Goal: Task Accomplishment & Management: Manage account settings

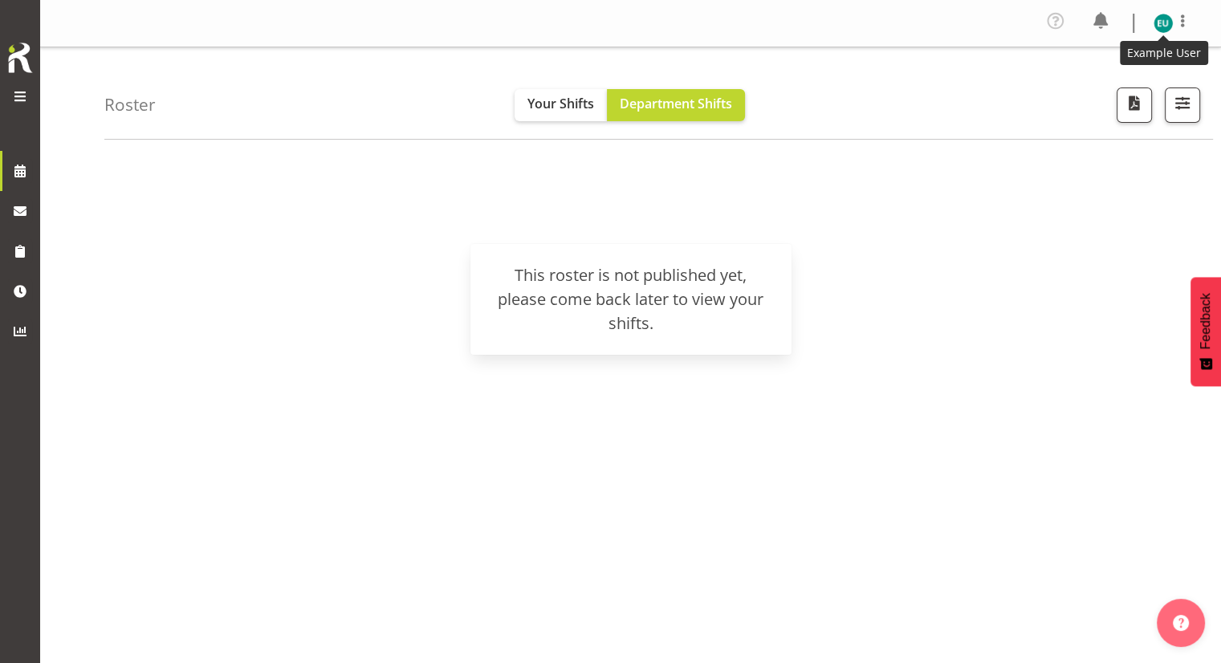
click at [1156, 22] on img at bounding box center [1163, 23] width 19 height 19
click at [1073, 59] on link "Profile" at bounding box center [1115, 59] width 154 height 29
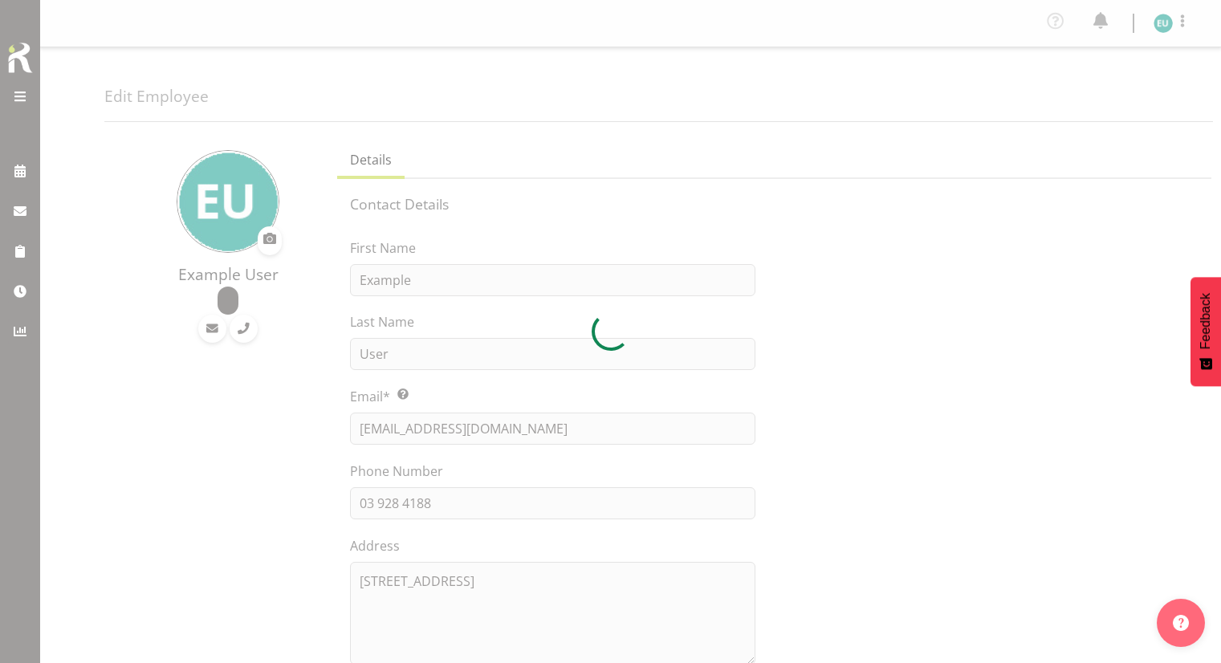
select select "TimelineWeek"
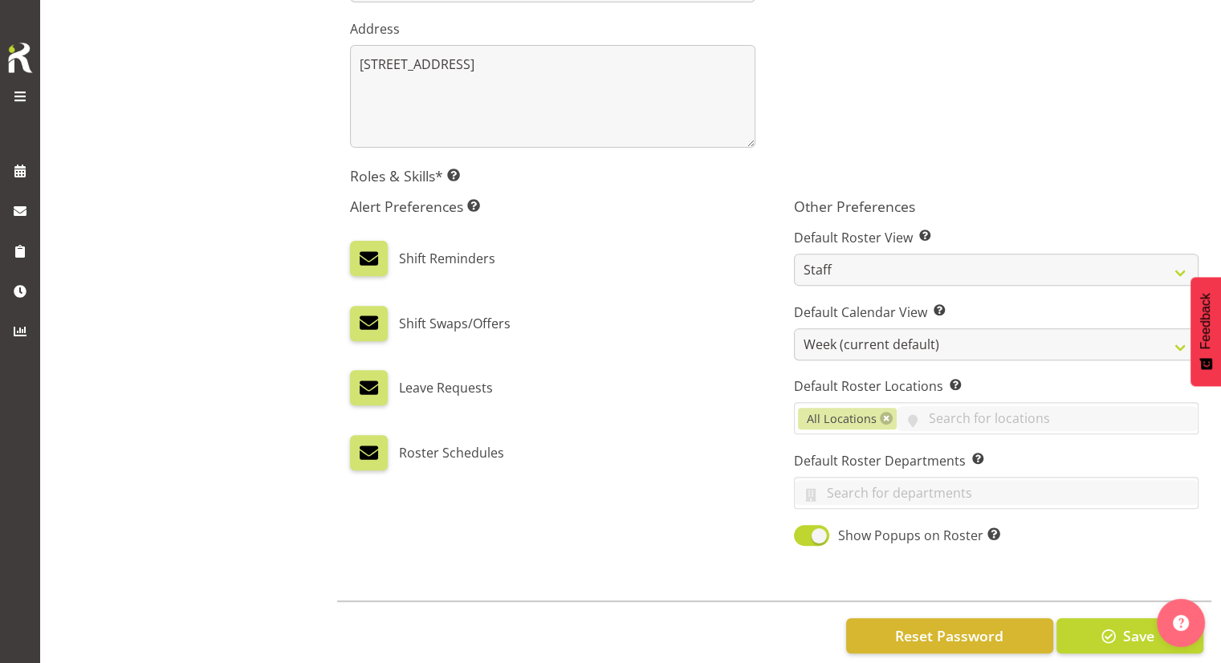
scroll to position [509, 0]
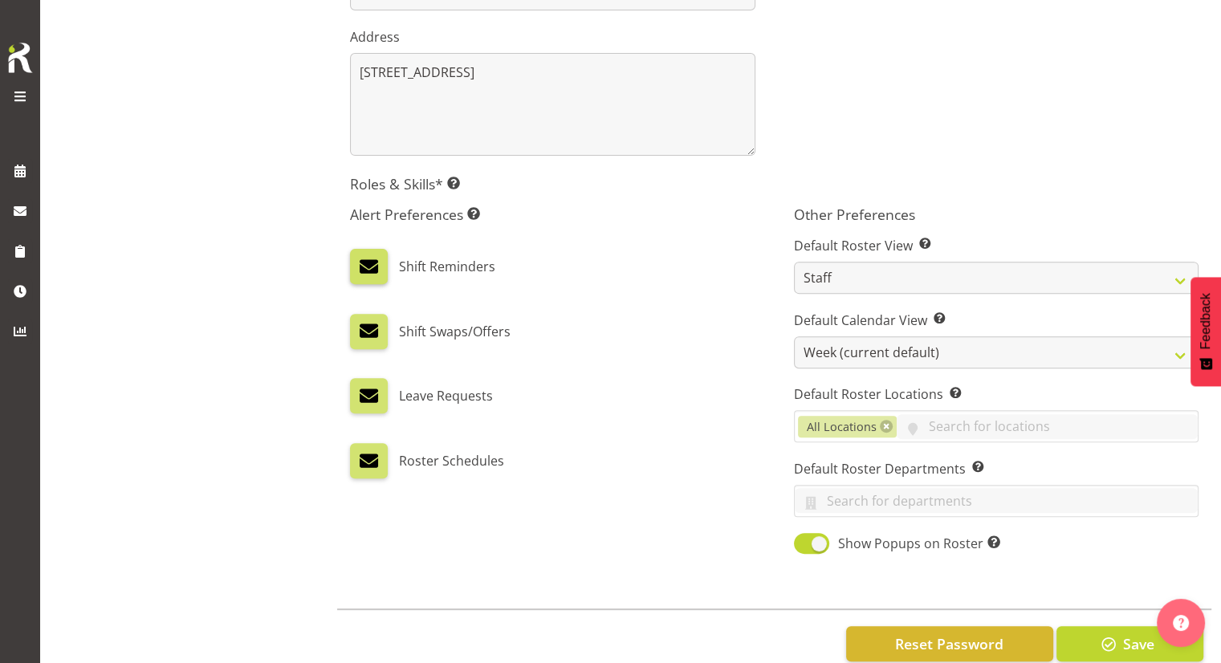
click at [379, 271] on span at bounding box center [368, 266] width 21 height 21
click at [360, 271] on input "checkbox" at bounding box center [355, 266] width 10 height 10
click at [379, 271] on span at bounding box center [368, 266] width 21 height 21
click at [360, 271] on input "checkbox" at bounding box center [355, 266] width 10 height 10
checkbox input "true"
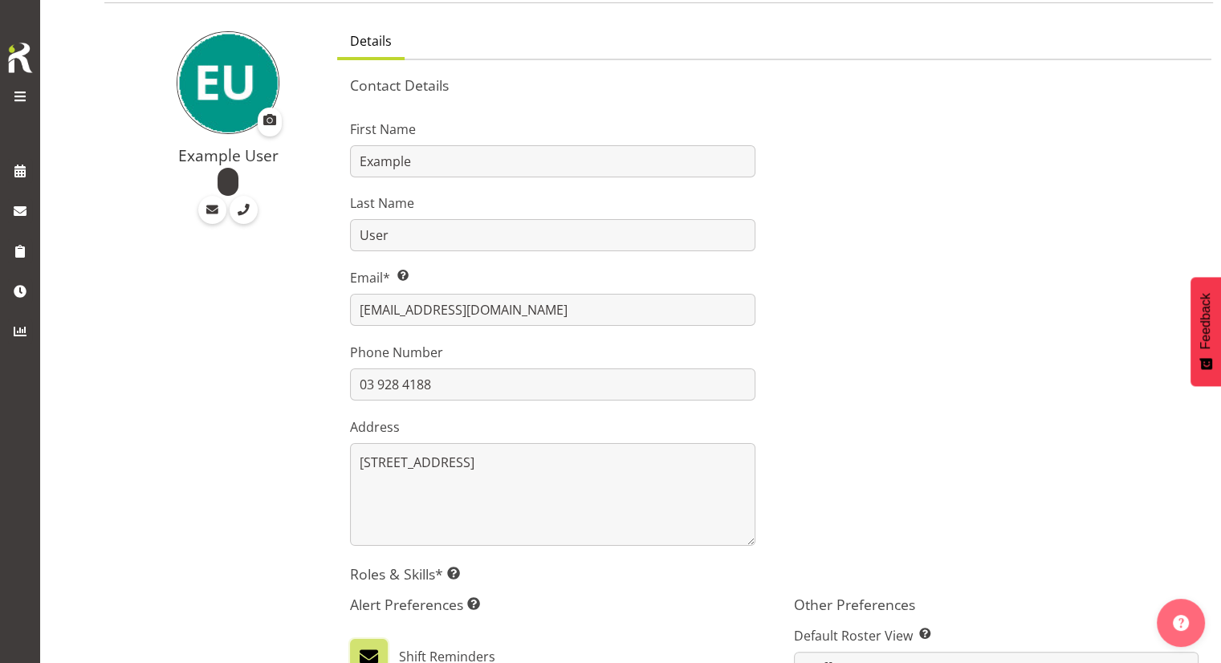
scroll to position [102, 0]
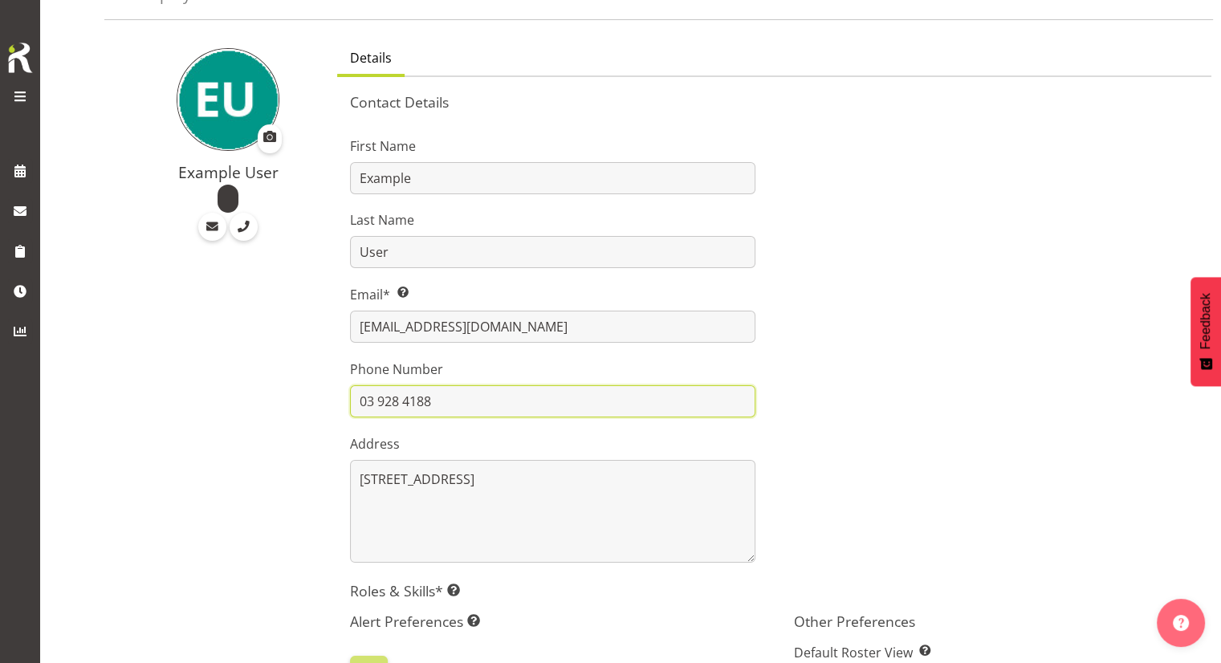
drag, startPoint x: 475, startPoint y: 405, endPoint x: 356, endPoint y: 405, distance: 118.8
click at [356, 405] on input "03 928 4188" at bounding box center [552, 401] width 405 height 32
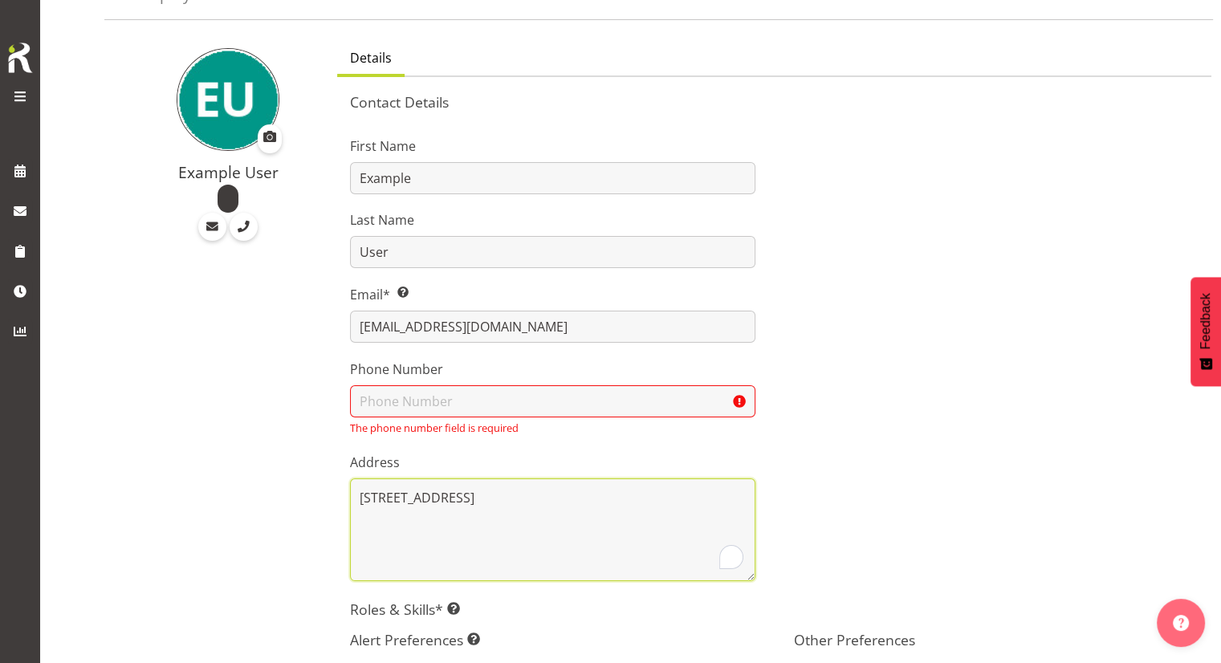
drag, startPoint x: 366, startPoint y: 485, endPoint x: 342, endPoint y: 481, distance: 24.4
click at [342, 481] on div "First Name Example Last Name User Email* This is a required field. hr@marlborou…" at bounding box center [552, 352] width 443 height 477
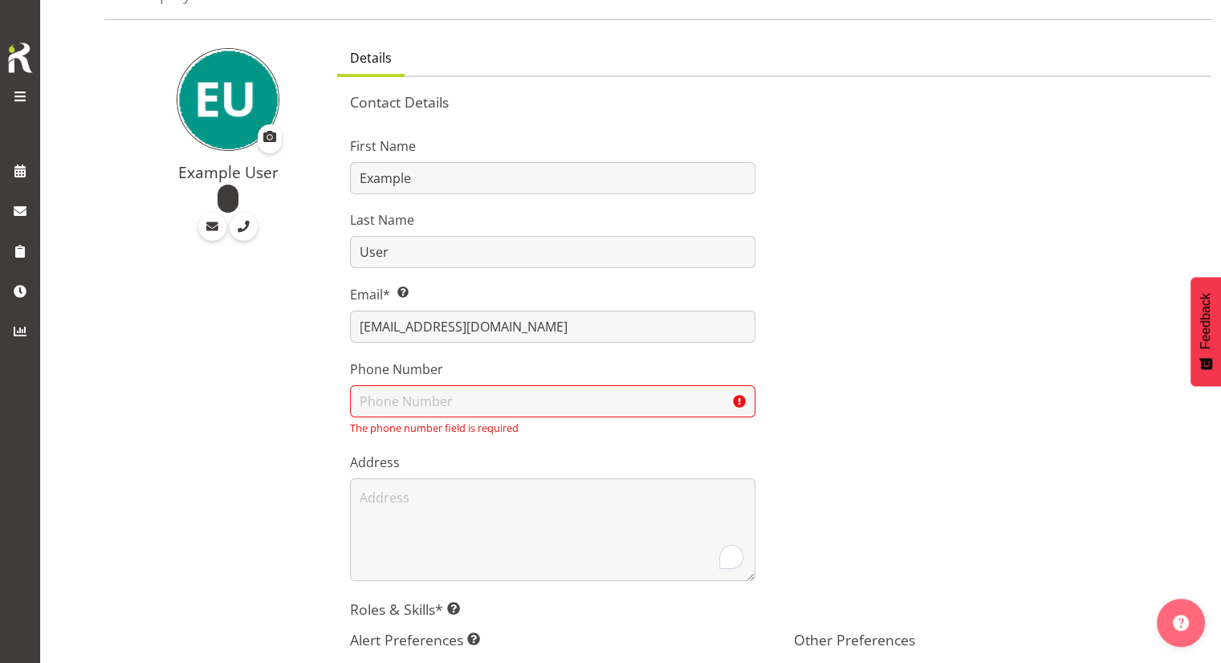
click at [839, 469] on div at bounding box center [996, 352] width 443 height 477
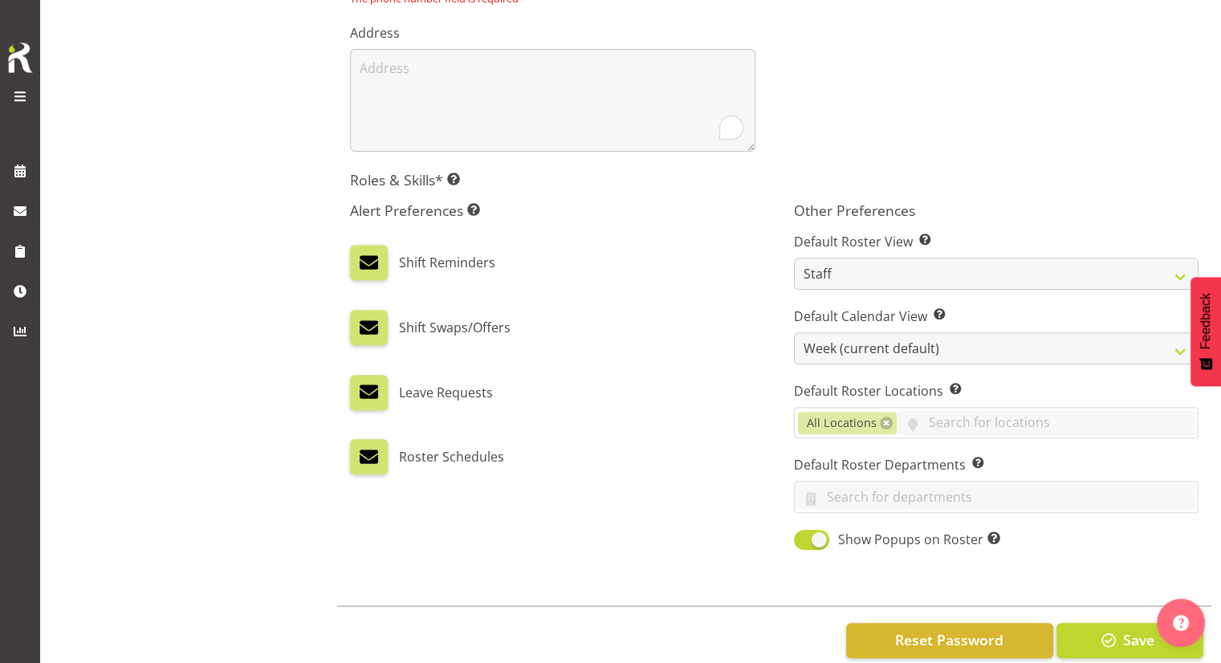
scroll to position [528, 0]
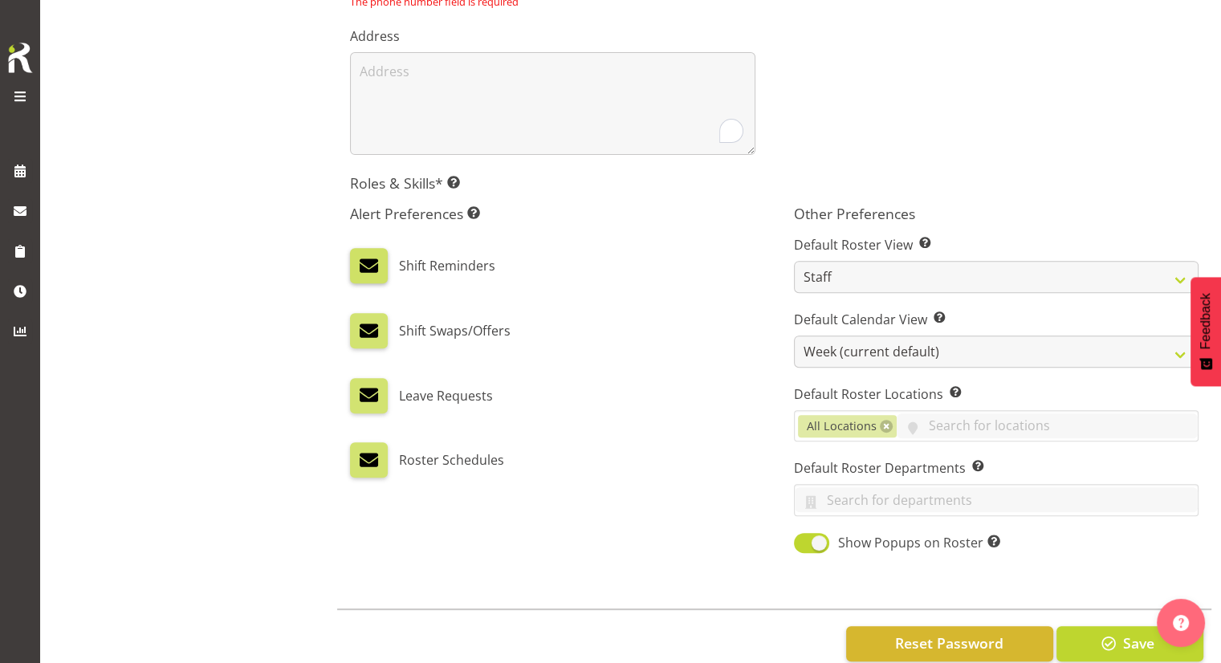
click at [368, 270] on span at bounding box center [368, 265] width 21 height 21
click at [360, 270] on input "checkbox" at bounding box center [355, 265] width 10 height 10
click at [374, 272] on span at bounding box center [368, 265] width 21 height 21
click at [360, 271] on input "checkbox" at bounding box center [355, 265] width 10 height 10
checkbox input "true"
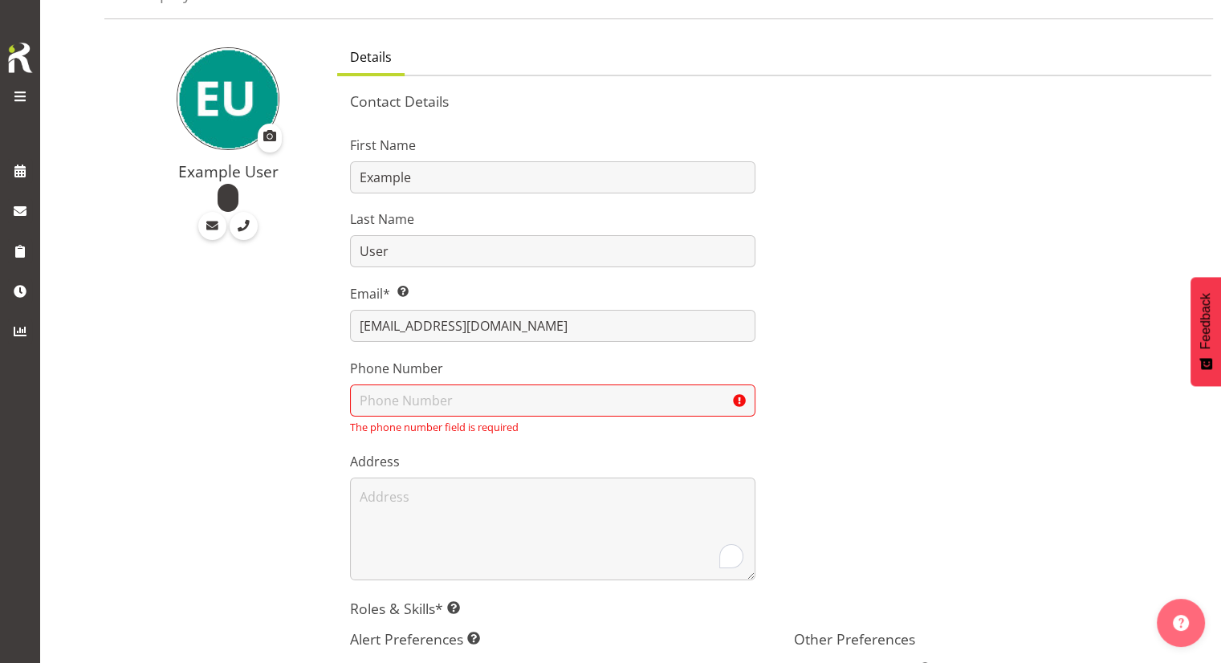
scroll to position [0, 0]
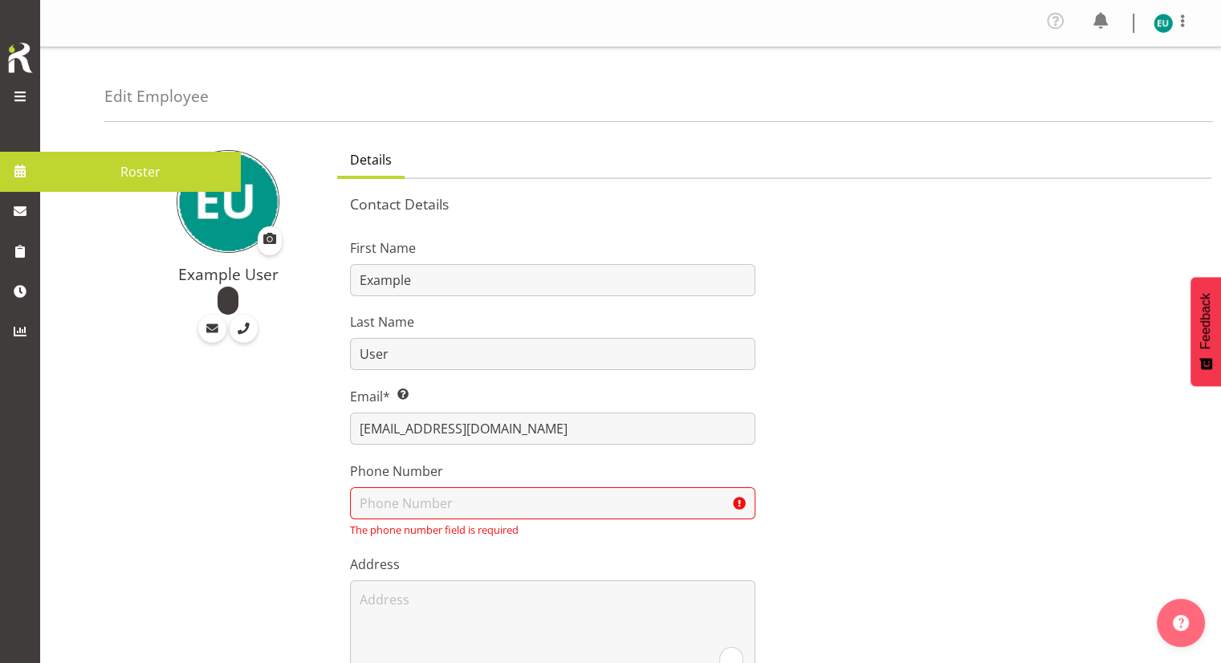
click at [21, 158] on link at bounding box center [20, 171] width 40 height 40
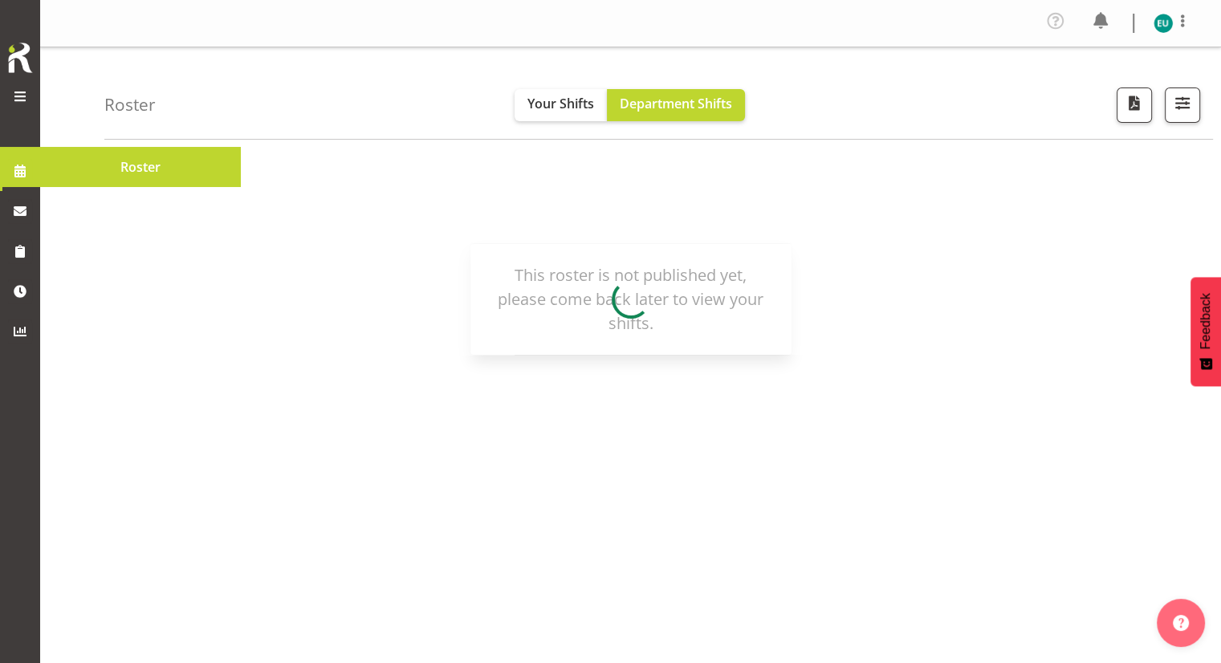
click at [21, 91] on span at bounding box center [19, 96] width 19 height 19
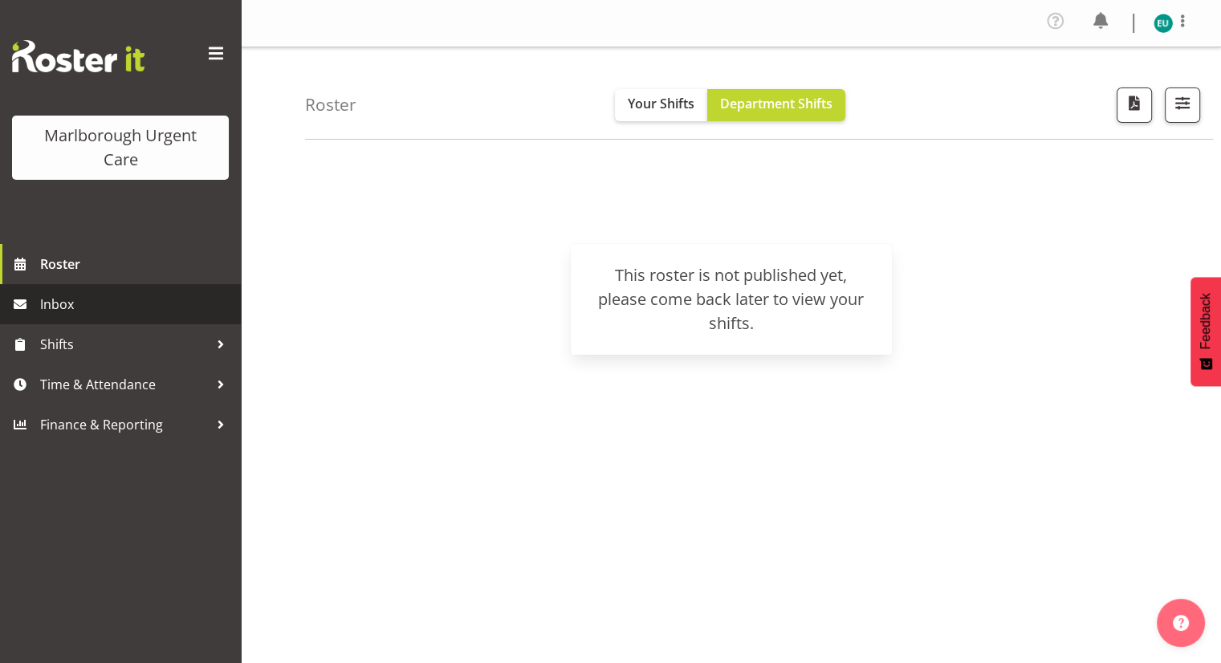
click at [71, 312] on span "Inbox" at bounding box center [136, 304] width 193 height 24
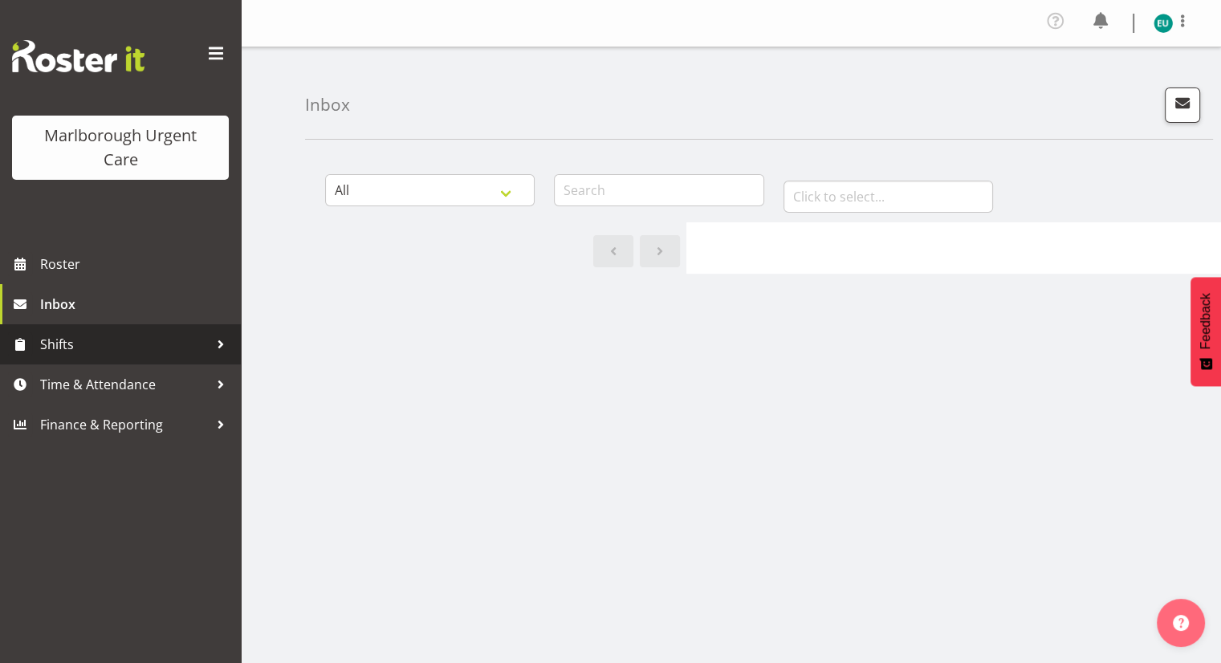
click at [88, 347] on span "Shifts" at bounding box center [124, 344] width 169 height 24
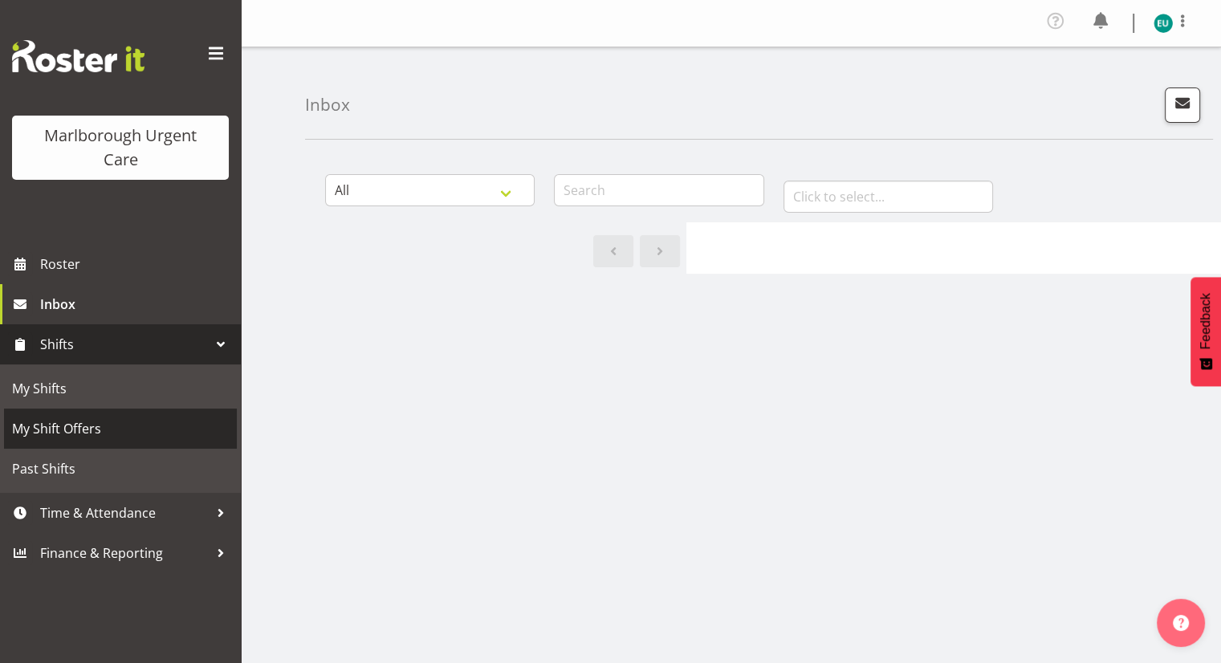
click at [100, 421] on span "My Shift Offers" at bounding box center [120, 429] width 217 height 24
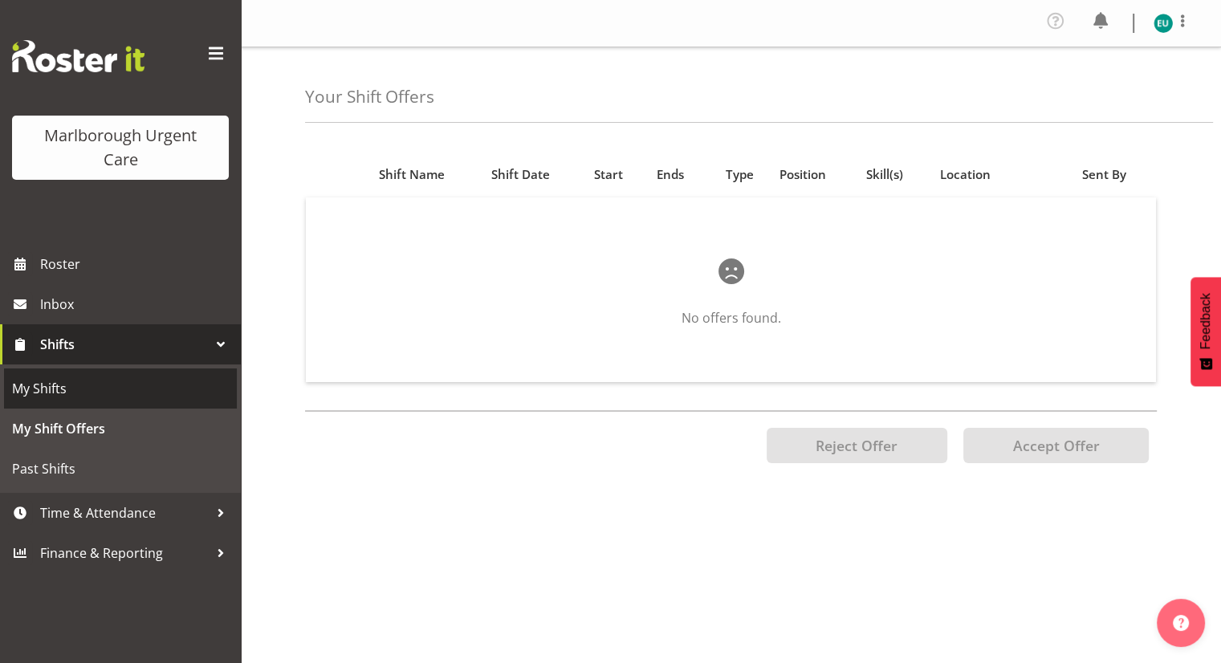
click at [100, 399] on span "My Shifts" at bounding box center [120, 389] width 217 height 24
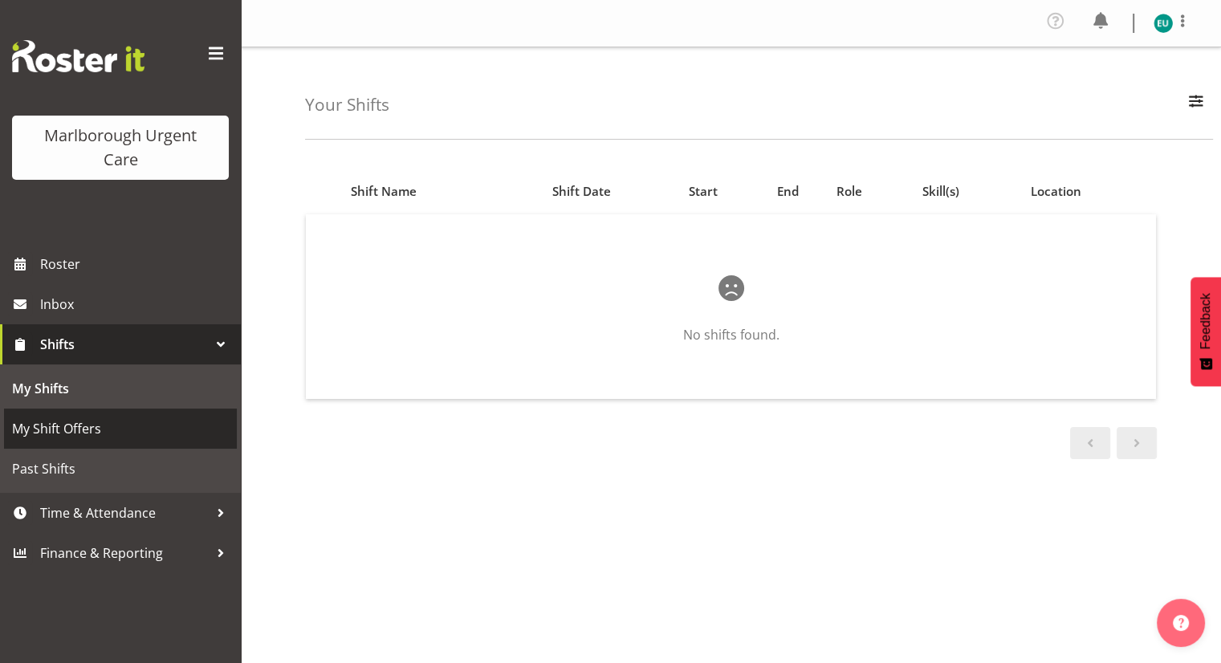
click at [128, 427] on span "My Shift Offers" at bounding box center [120, 429] width 217 height 24
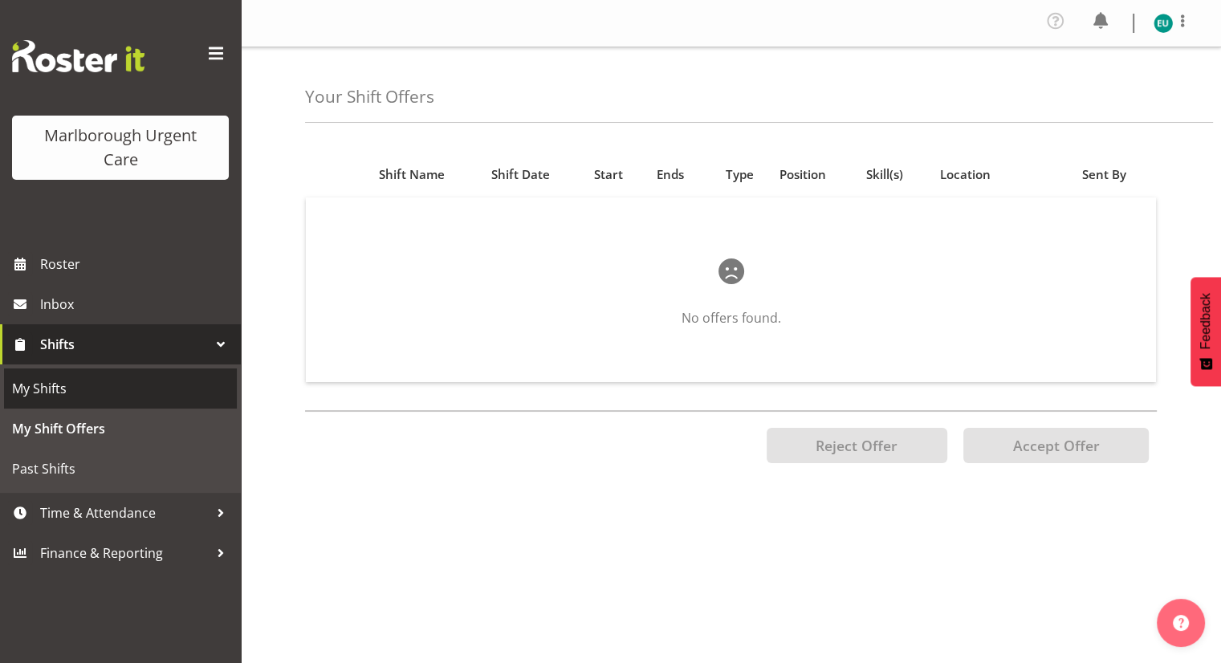
click at [138, 388] on span "My Shifts" at bounding box center [120, 389] width 217 height 24
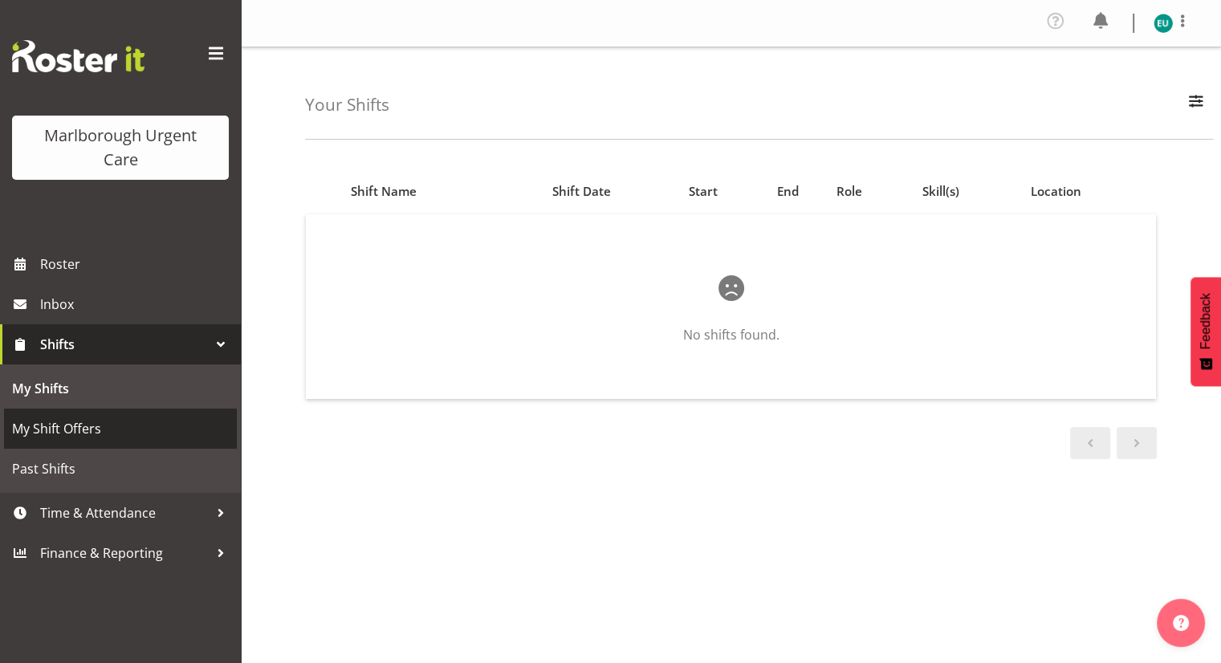
click at [169, 425] on span "My Shift Offers" at bounding box center [120, 429] width 217 height 24
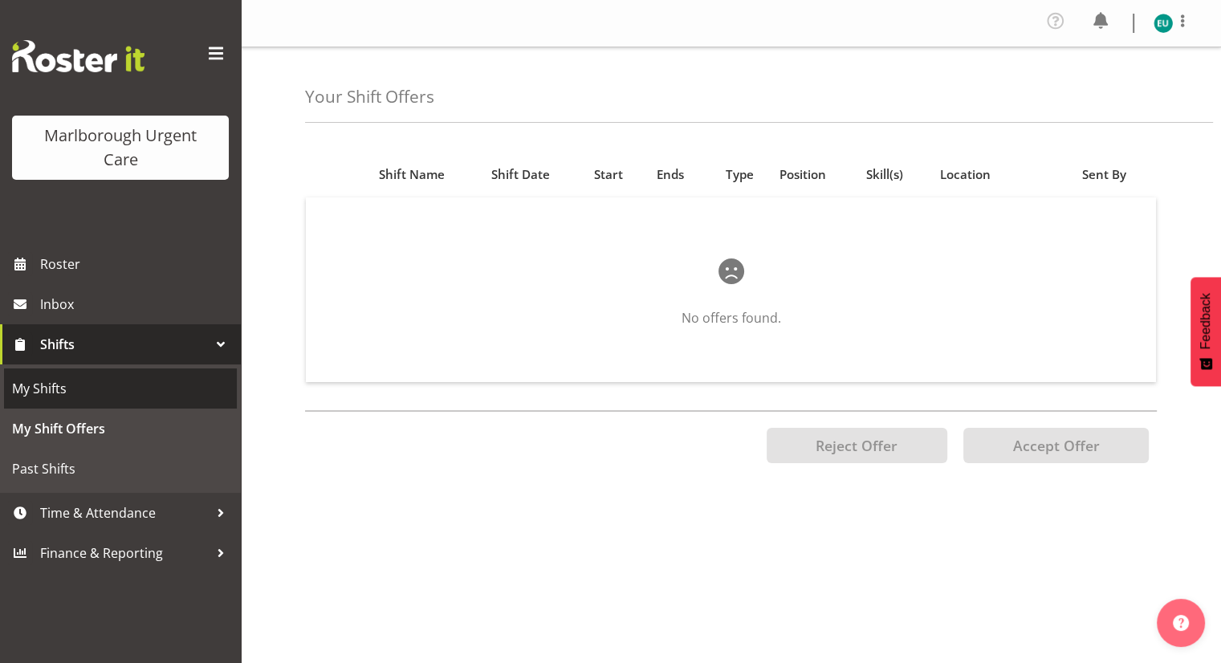
click at [136, 396] on span "My Shifts" at bounding box center [120, 389] width 217 height 24
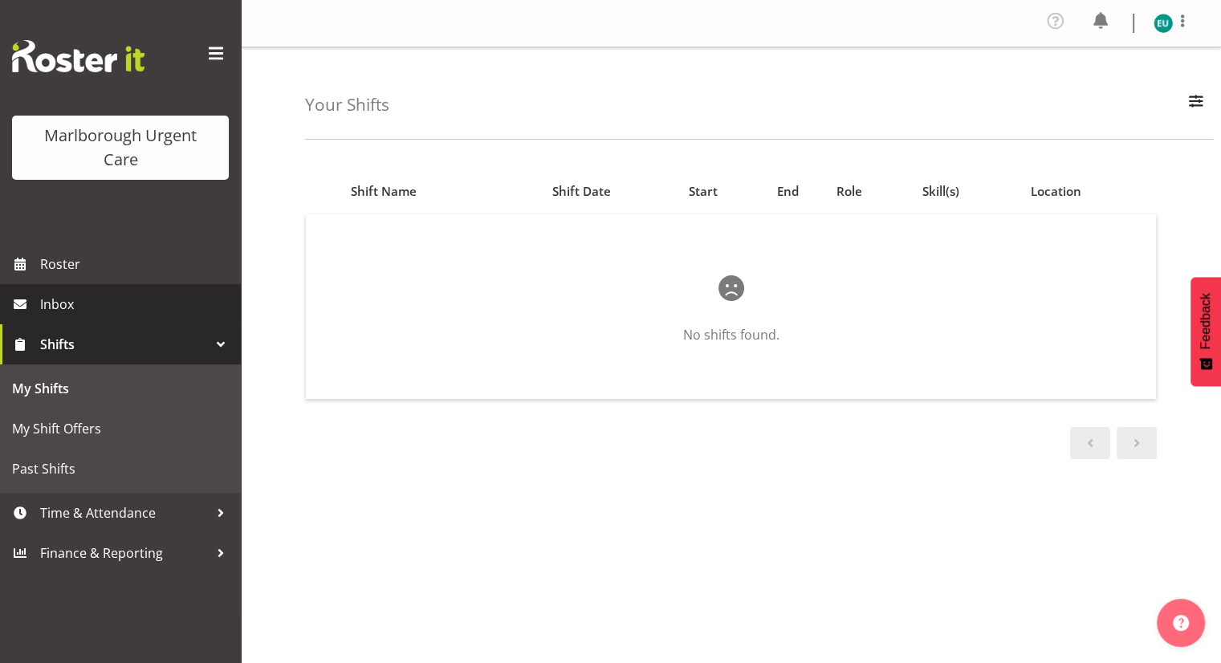
click at [63, 311] on span "Inbox" at bounding box center [136, 304] width 193 height 24
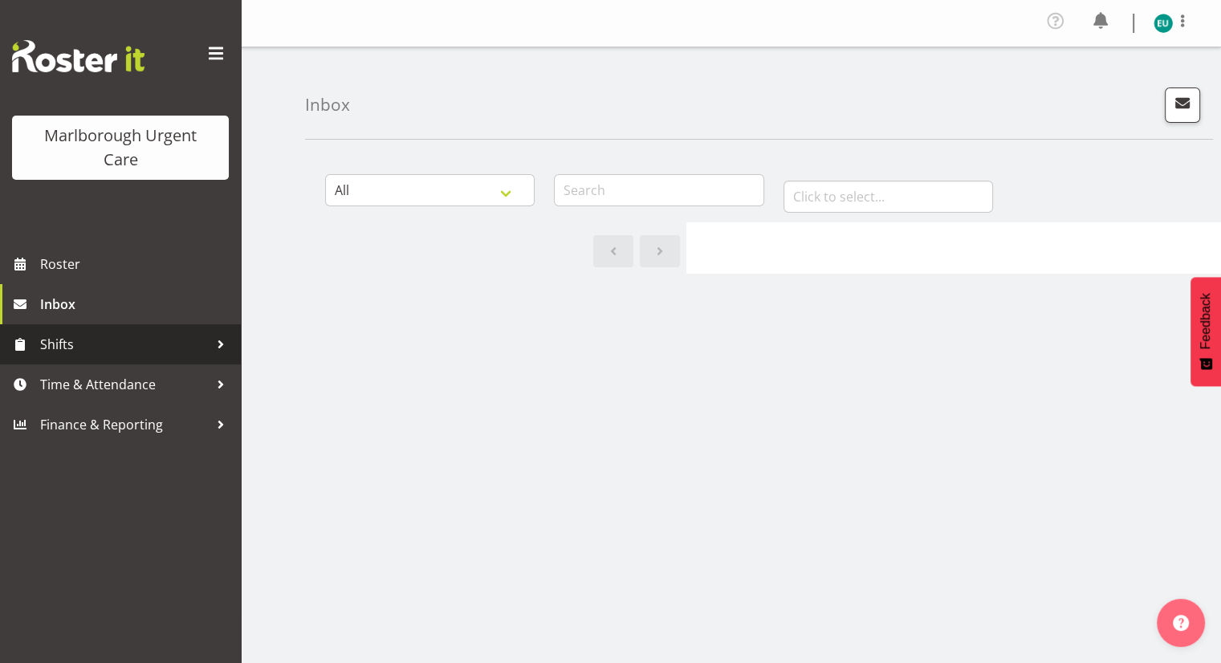
click at [112, 344] on span "Shifts" at bounding box center [124, 344] width 169 height 24
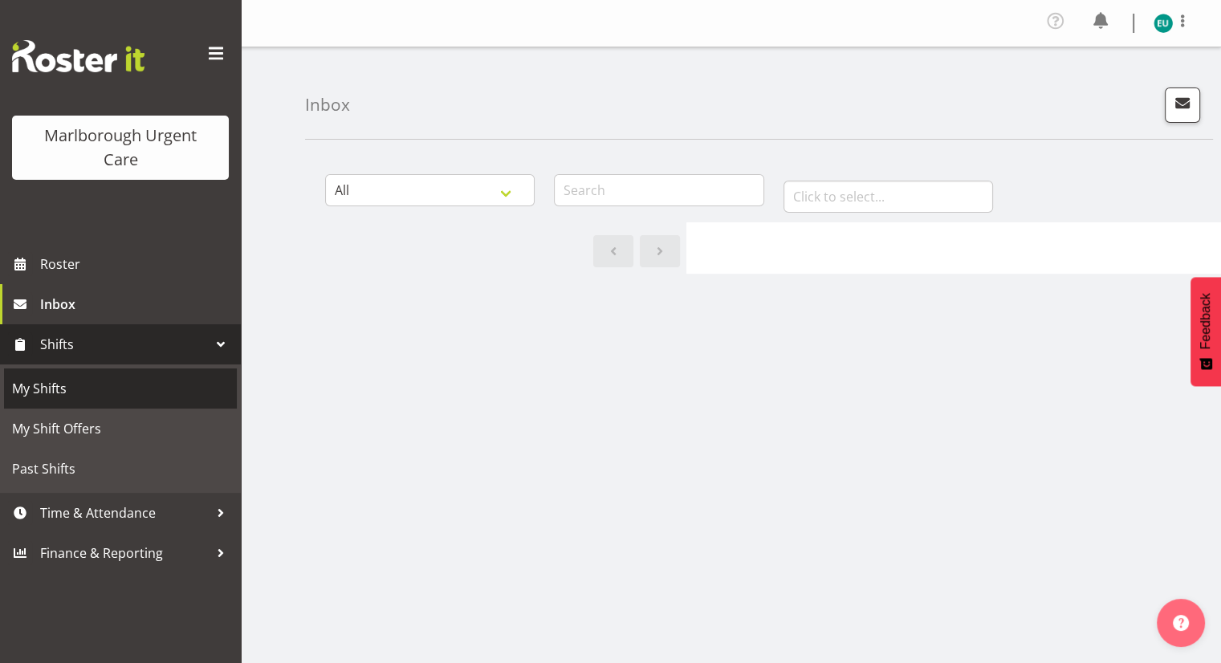
click at [74, 397] on span "My Shifts" at bounding box center [120, 389] width 217 height 24
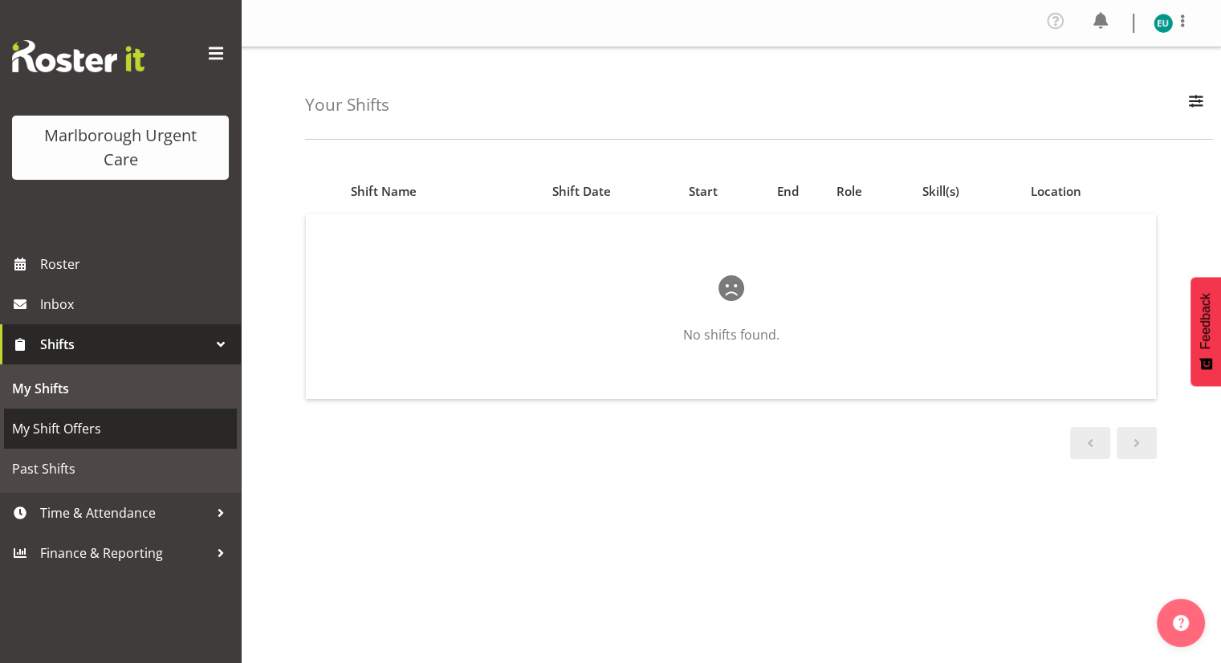
click at [107, 425] on span "My Shift Offers" at bounding box center [120, 429] width 217 height 24
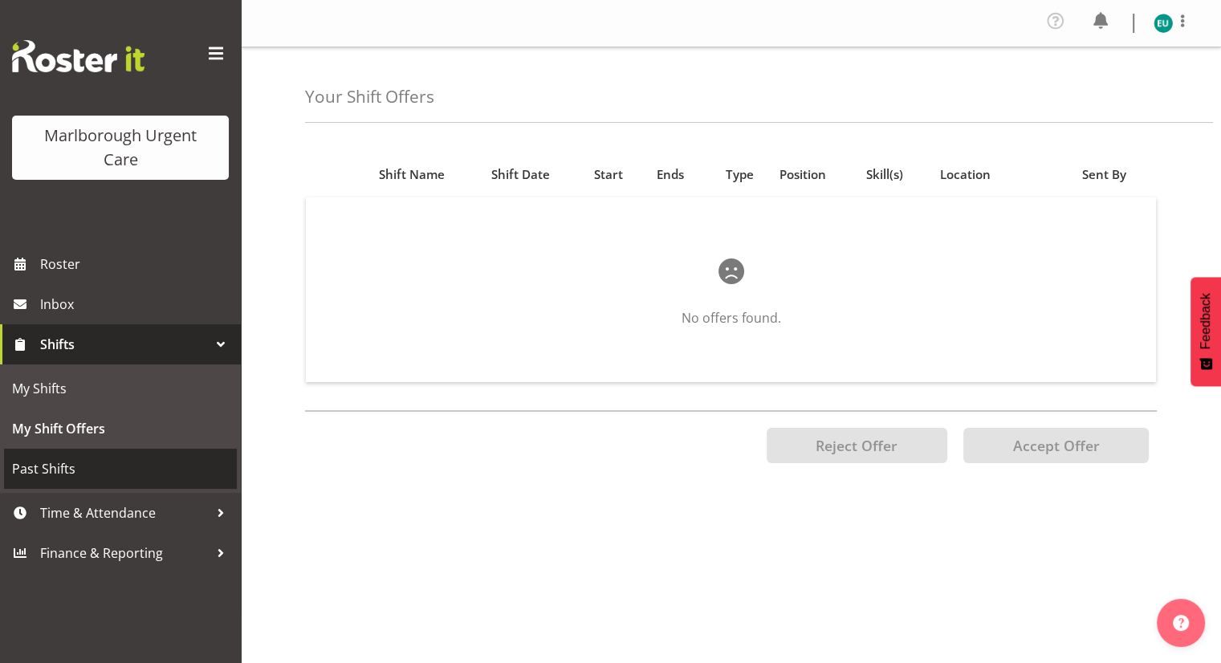
click at [164, 485] on link "Past Shifts" at bounding box center [120, 469] width 233 height 40
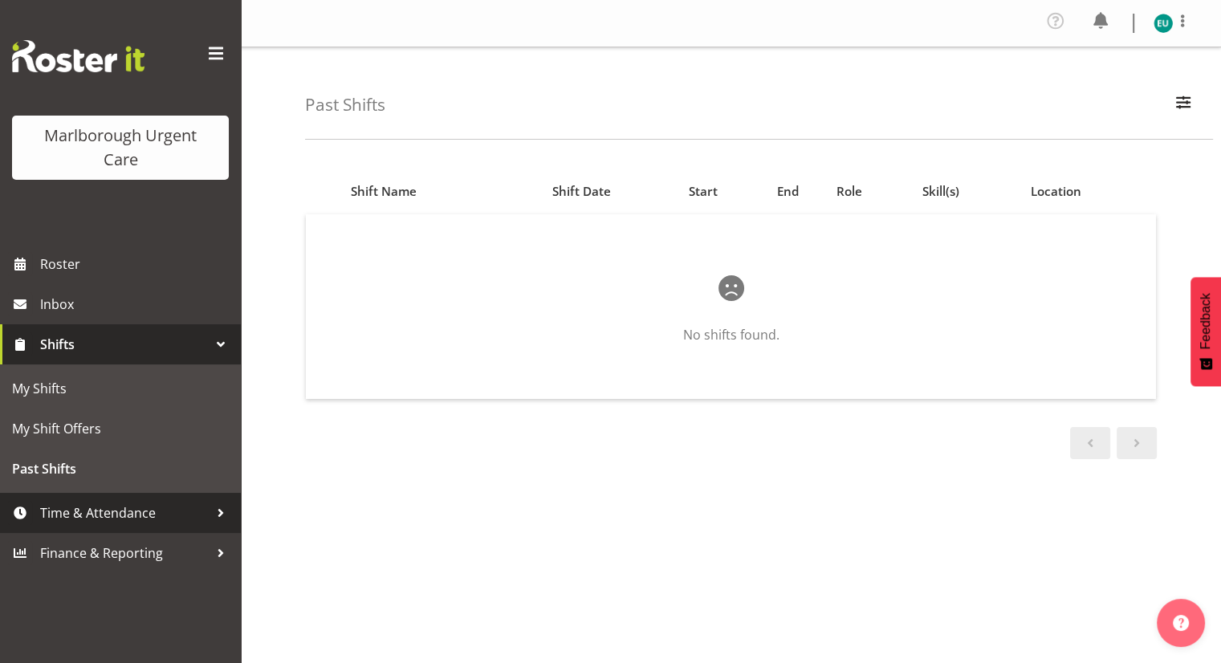
click at [147, 507] on span "Time & Attendance" at bounding box center [124, 513] width 169 height 24
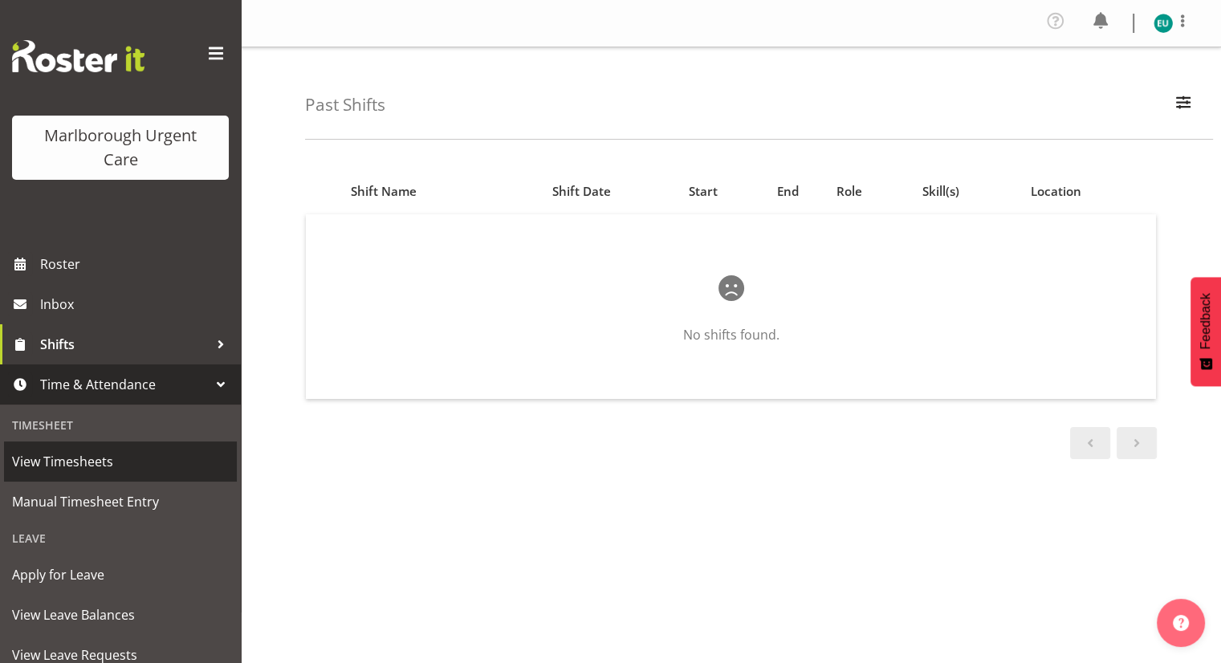
click at [128, 463] on span "View Timesheets" at bounding box center [120, 462] width 217 height 24
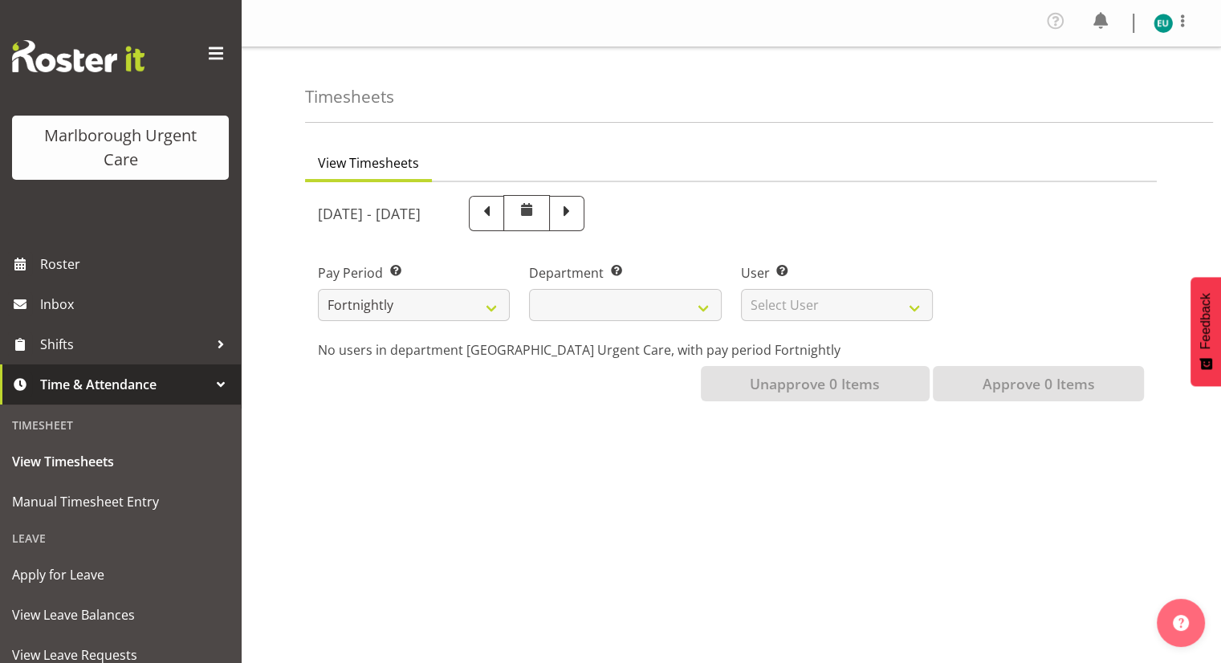
select select
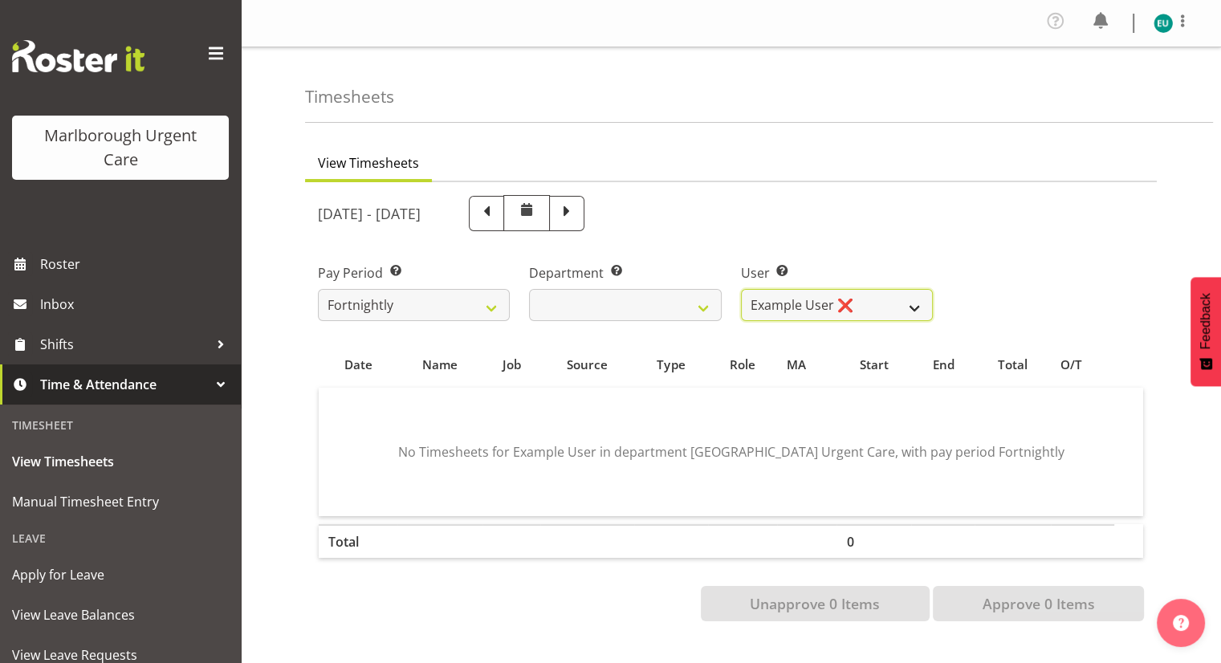
click at [912, 308] on select "Example User ❌" at bounding box center [837, 305] width 192 height 32
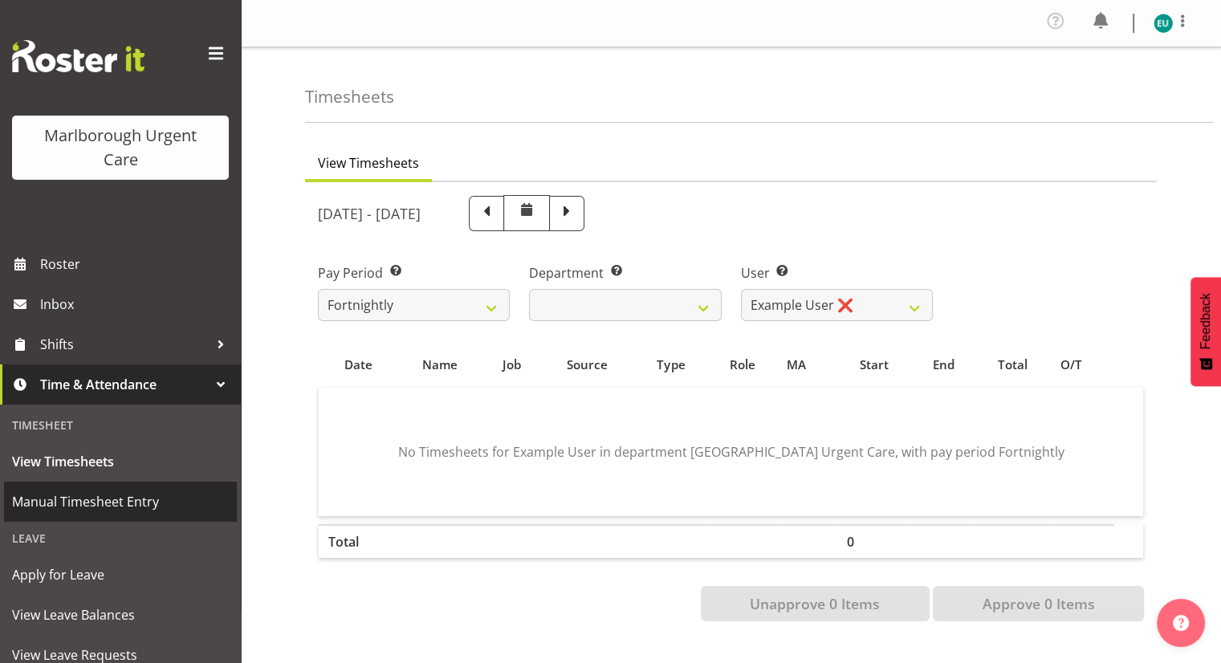
click at [99, 501] on span "Manual Timesheet Entry" at bounding box center [120, 502] width 217 height 24
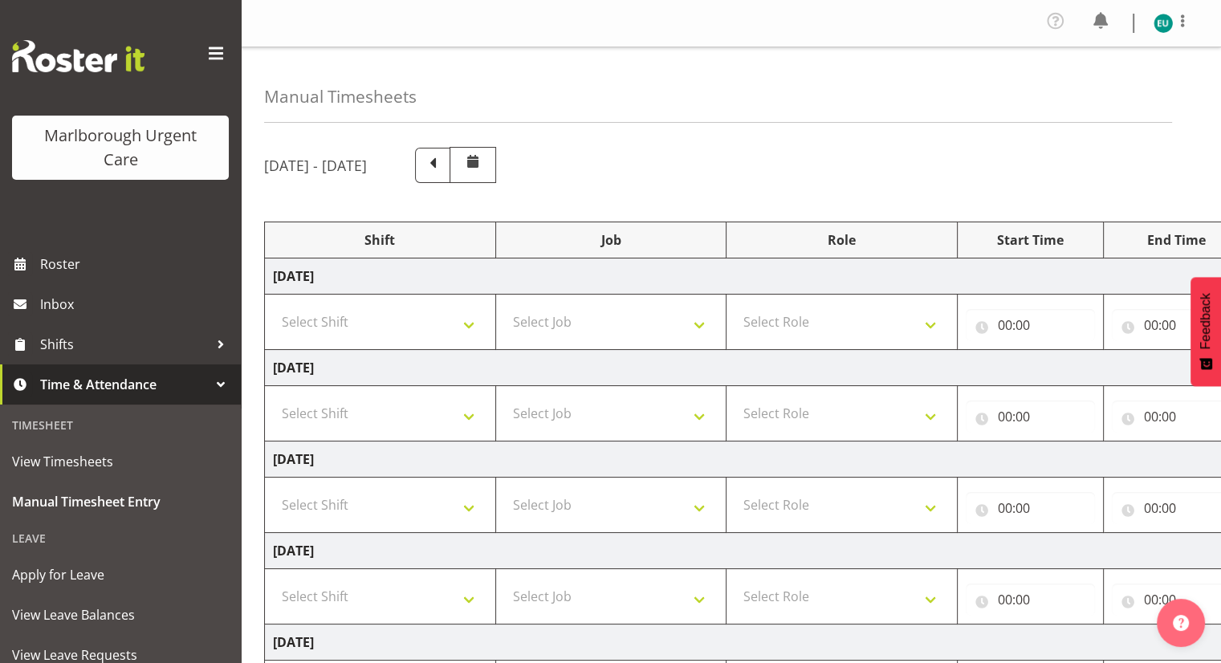
scroll to position [0, 24]
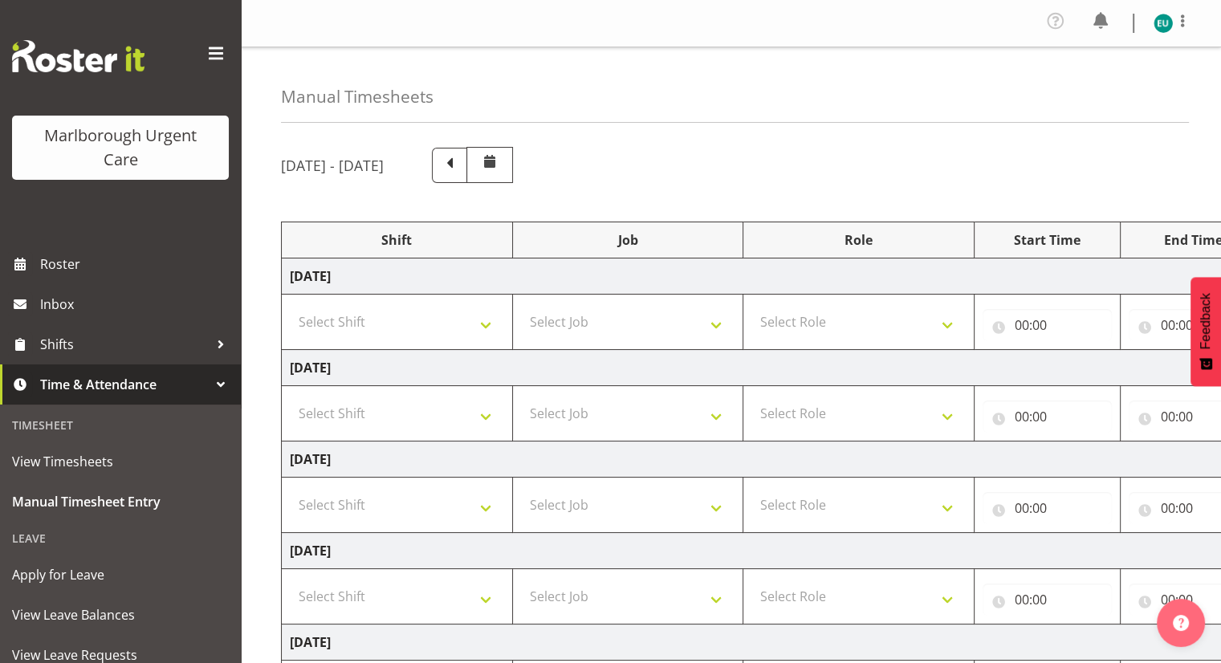
click at [636, 635] on td "Friday 29th August 2025" at bounding box center [843, 643] width 1123 height 36
drag, startPoint x: 848, startPoint y: 578, endPoint x: 703, endPoint y: 589, distance: 144.9
click at [703, 589] on tr "Select Shift Casual Addition Casual Addition Casual Medical Officer Addition Ca…" at bounding box center [843, 596] width 1123 height 55
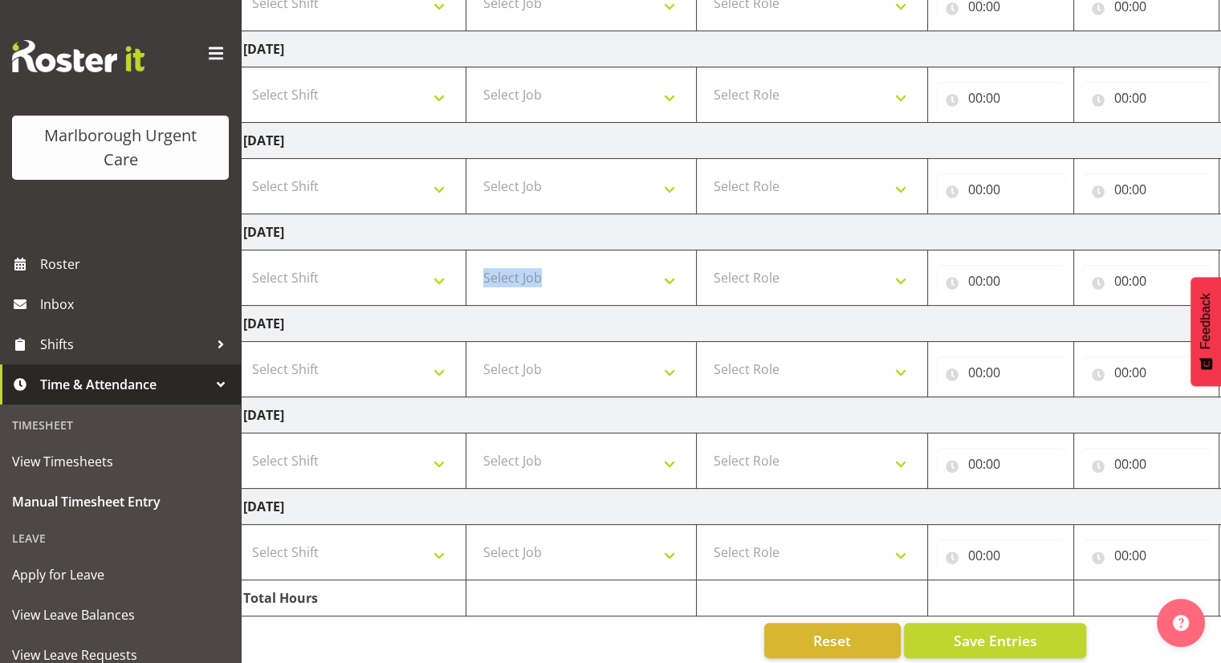
scroll to position [329, 0]
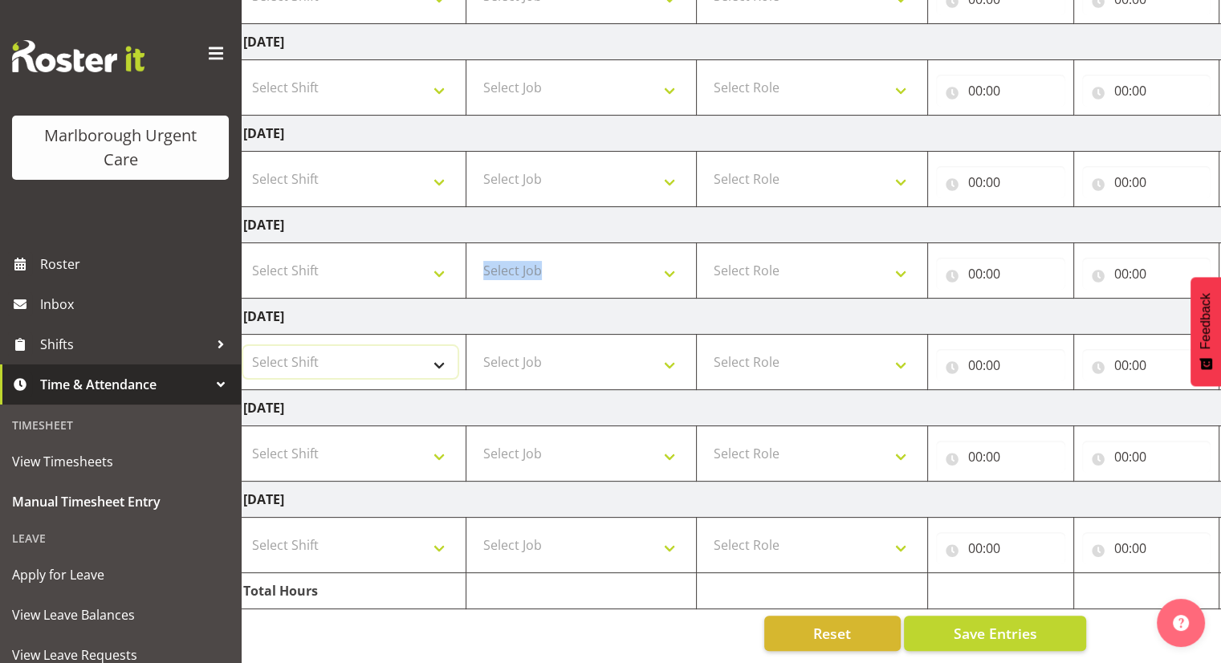
click at [437, 348] on select "Select Shift Casual Addition Casual Addition Casual Medical Officer Addition Ca…" at bounding box center [350, 362] width 214 height 32
click at [243, 346] on select "Select Shift Casual Addition Casual Addition Casual Medical Officer Addition Ca…" at bounding box center [350, 362] width 214 height 32
click at [422, 355] on select "Casual Addition Casual Addition Casual Medical Officer Addition Casual Medical …" at bounding box center [350, 362] width 214 height 32
select select "81205"
click at [243, 346] on select "Casual Addition Casual Addition Casual Medical Officer Addition Casual Medical …" at bounding box center [350, 362] width 214 height 32
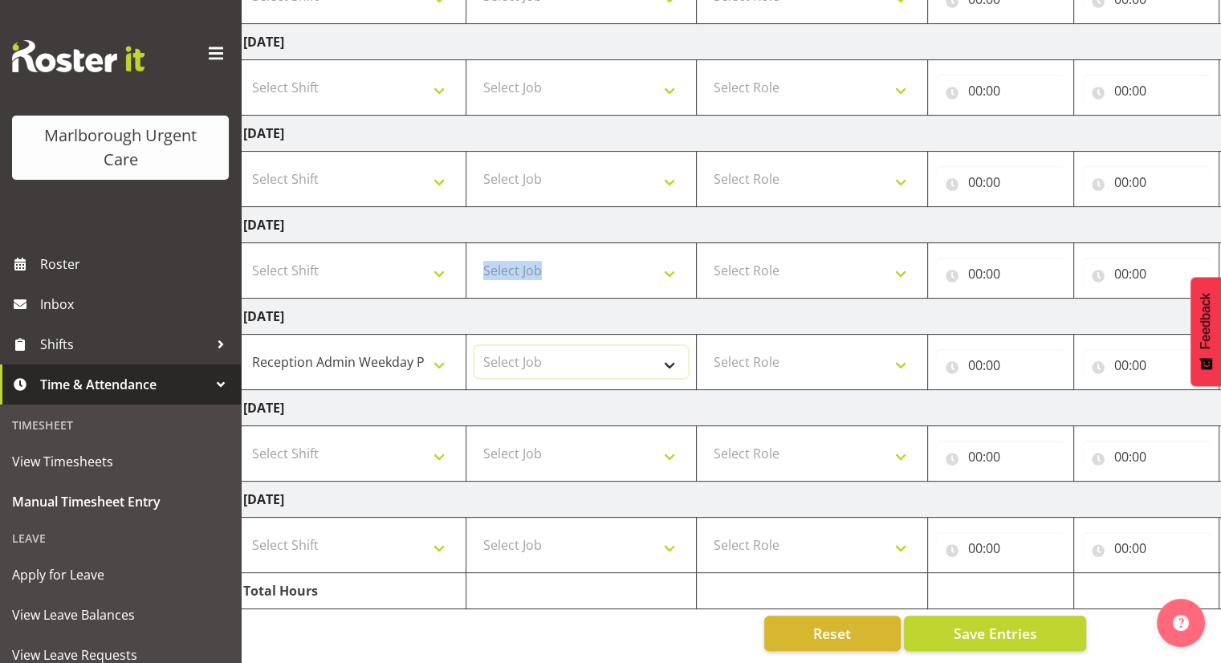
click at [539, 352] on select "Select Job" at bounding box center [581, 362] width 214 height 32
click at [704, 344] on td "Select Role" at bounding box center [812, 362] width 231 height 55
click at [758, 359] on select "Select Role" at bounding box center [812, 362] width 214 height 32
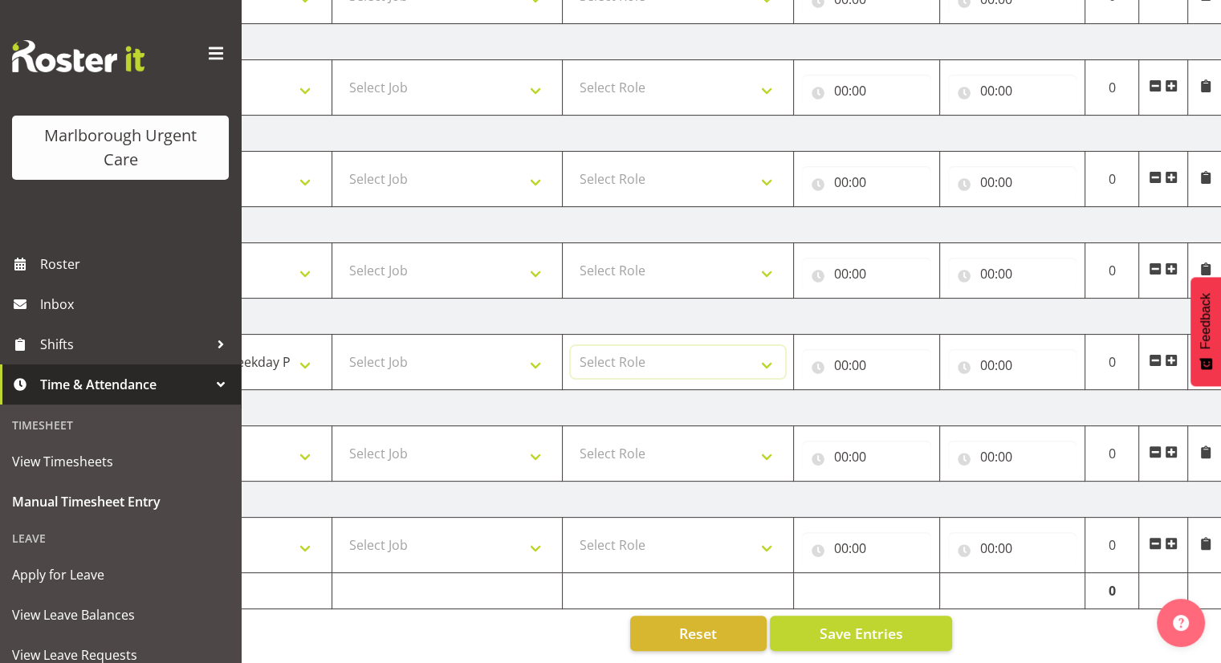
scroll to position [0, 207]
click at [864, 356] on input "00:00" at bounding box center [864, 365] width 129 height 32
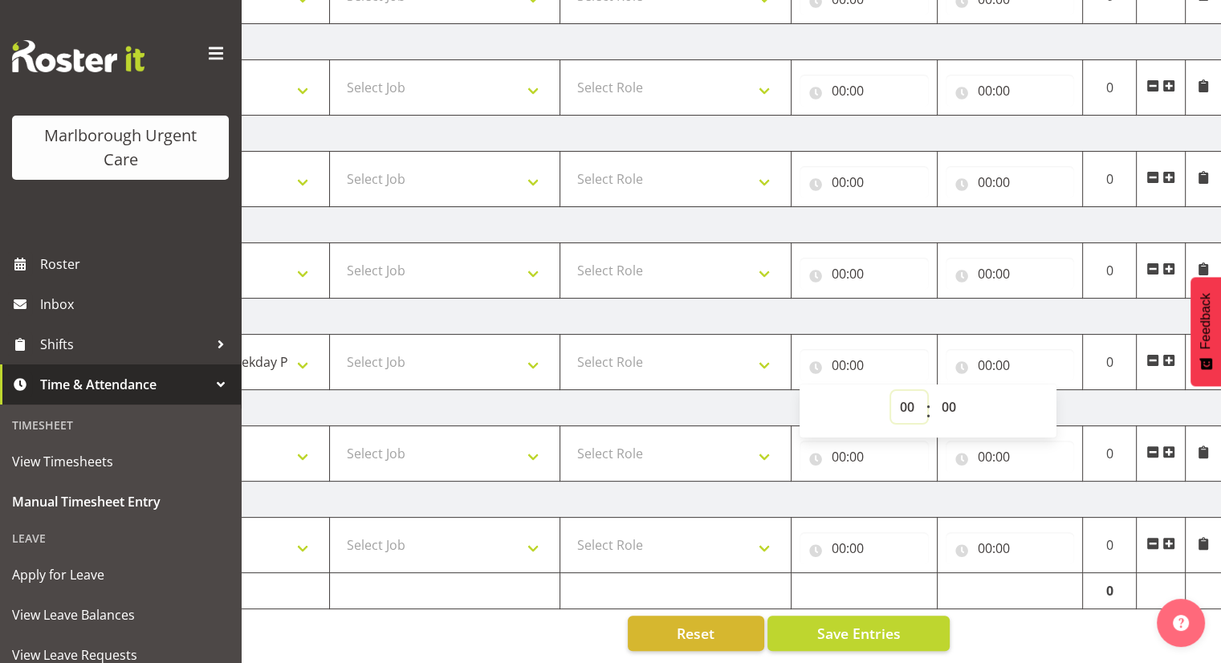
click at [901, 406] on select "00 01 02 03 04 05 06 07 08 09 10 11 12 13 14 15 16 17 18 19 20 21 22 23" at bounding box center [909, 407] width 36 height 32
select select "13"
type input "13:00"
click at [997, 385] on div "00 01 02 03 04 05 06 07 08 09 10 11 12 13 14 15 16 17 18 19 20 21 22 23 : 00 01…" at bounding box center [928, 411] width 257 height 53
click at [997, 360] on input "00:00" at bounding box center [1010, 365] width 129 height 32
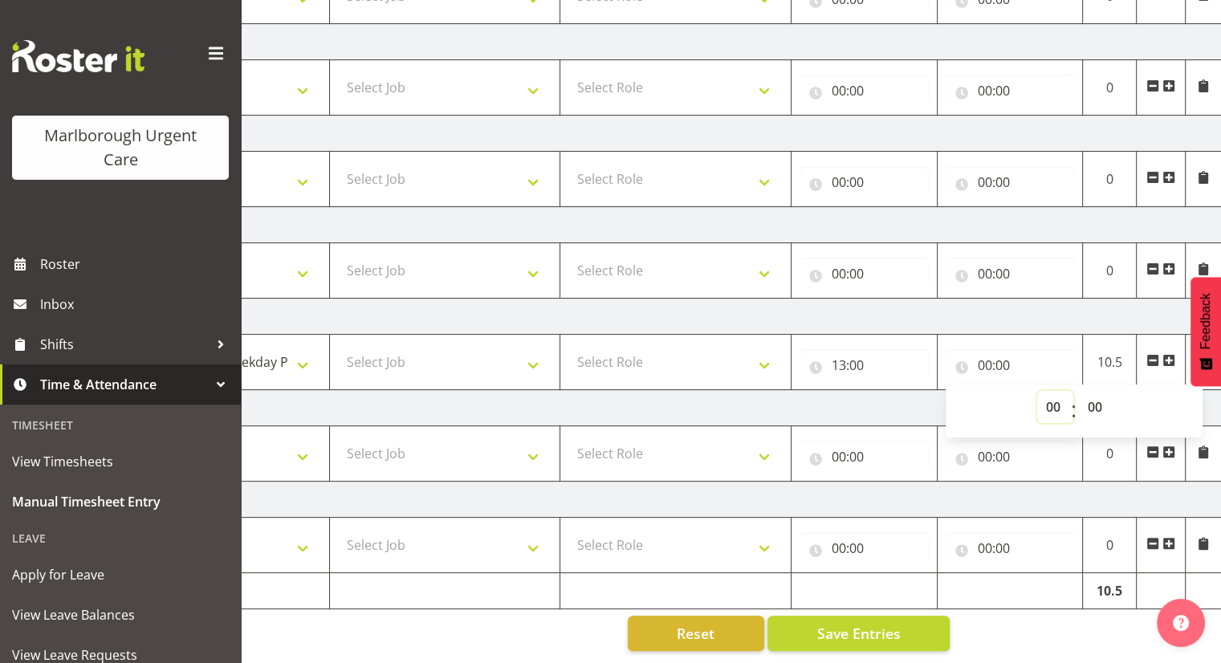
click at [1049, 405] on select "00 01 02 03 04 05 06 07 08 09 10 11 12 13 14 15 16 17 18 19 20 21 22 23" at bounding box center [1055, 407] width 36 height 32
select select "15"
click at [1037, 391] on select "00 01 02 03 04 05 06 07 08 09 10 11 12 13 14 15 16 17 18 19 20 21 22 23" at bounding box center [1055, 407] width 36 height 32
type input "15:00"
click at [1108, 399] on select "00 01 02 03 04 05 06 07 08 09 10 11 12 13 14 15 16 17 18 19 20 21 22 23 24 25 2…" at bounding box center [1097, 407] width 36 height 32
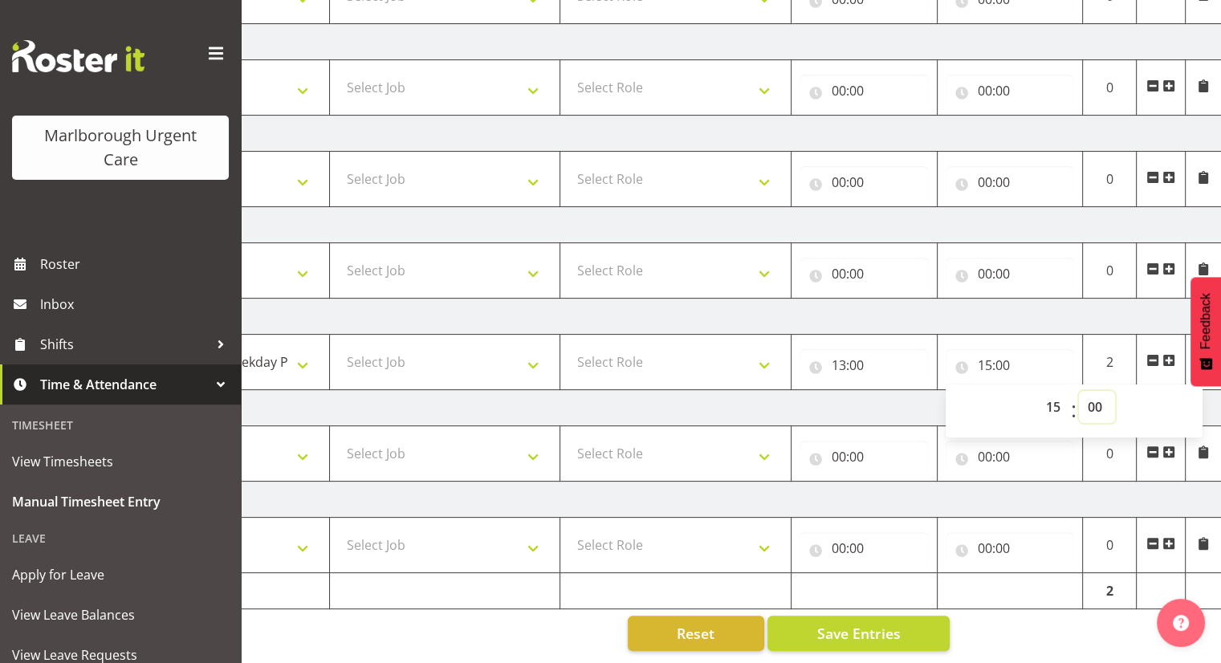
select select "30"
click at [1079, 391] on select "00 01 02 03 04 05 06 07 08 09 10 11 12 13 14 15 16 17 18 19 20 21 22 23 24 25 2…" at bounding box center [1097, 407] width 36 height 32
type input "15:30"
click at [1083, 307] on td "Friday 29th August 2025" at bounding box center [659, 317] width 1123 height 36
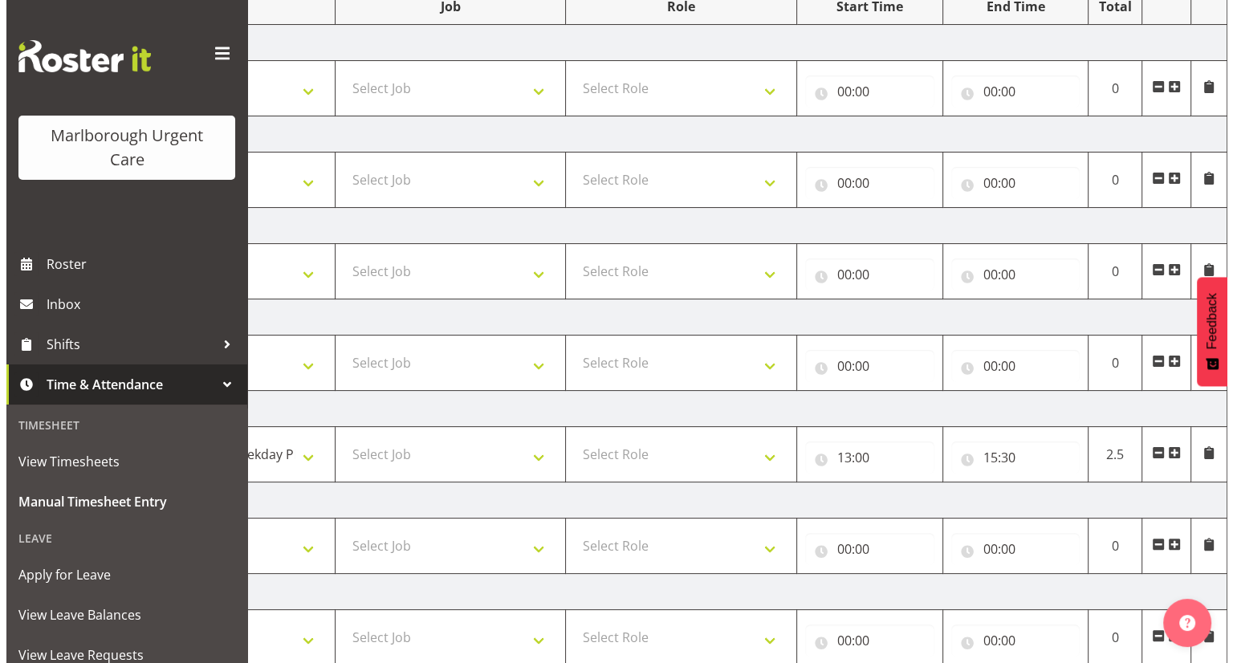
scroll to position [232, 0]
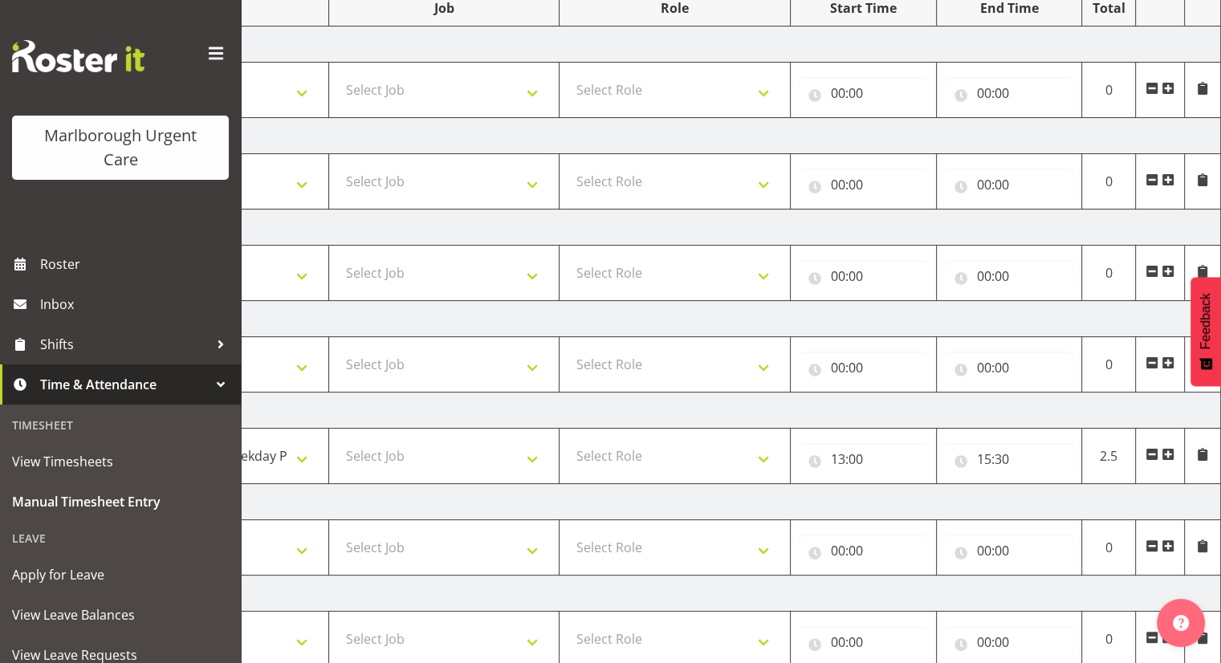
click at [1201, 453] on span at bounding box center [1202, 454] width 13 height 13
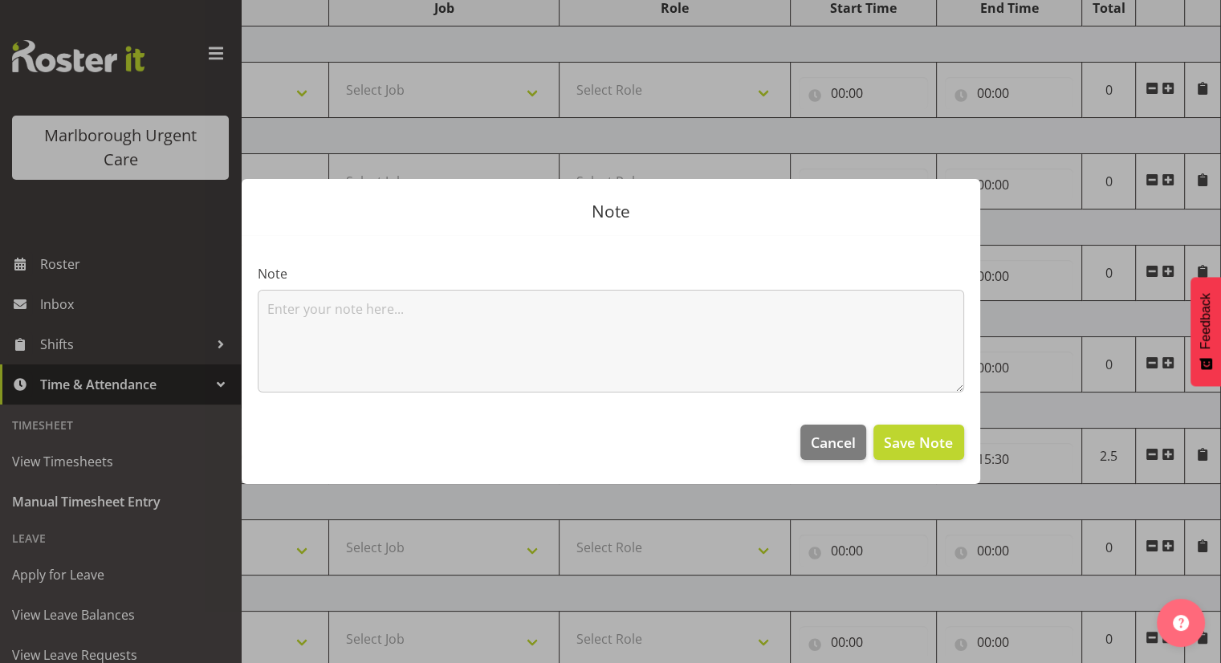
scroll to position [0, 196]
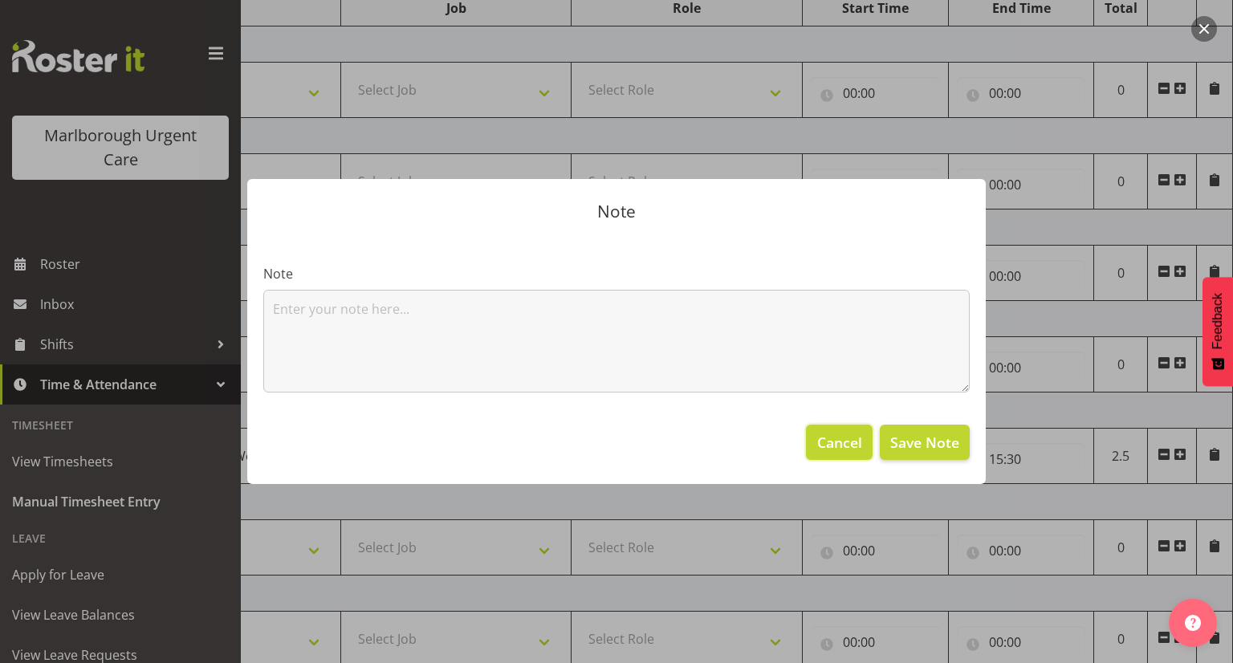
click at [836, 446] on span "Cancel" at bounding box center [839, 442] width 45 height 21
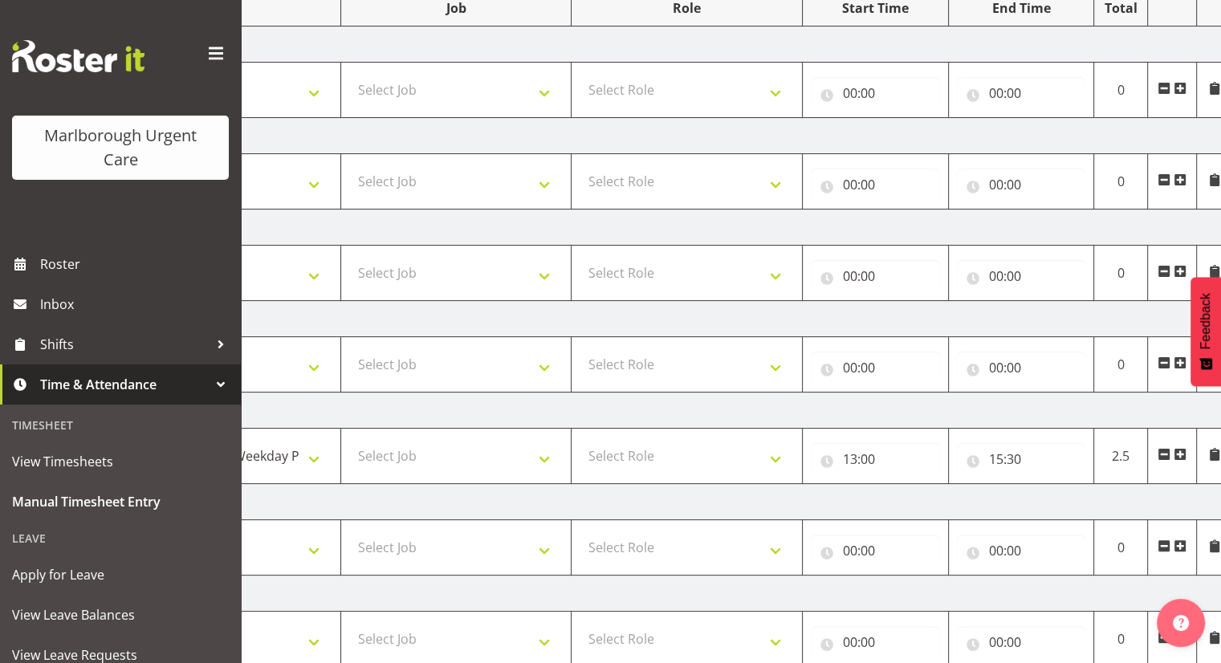
scroll to position [336, 0]
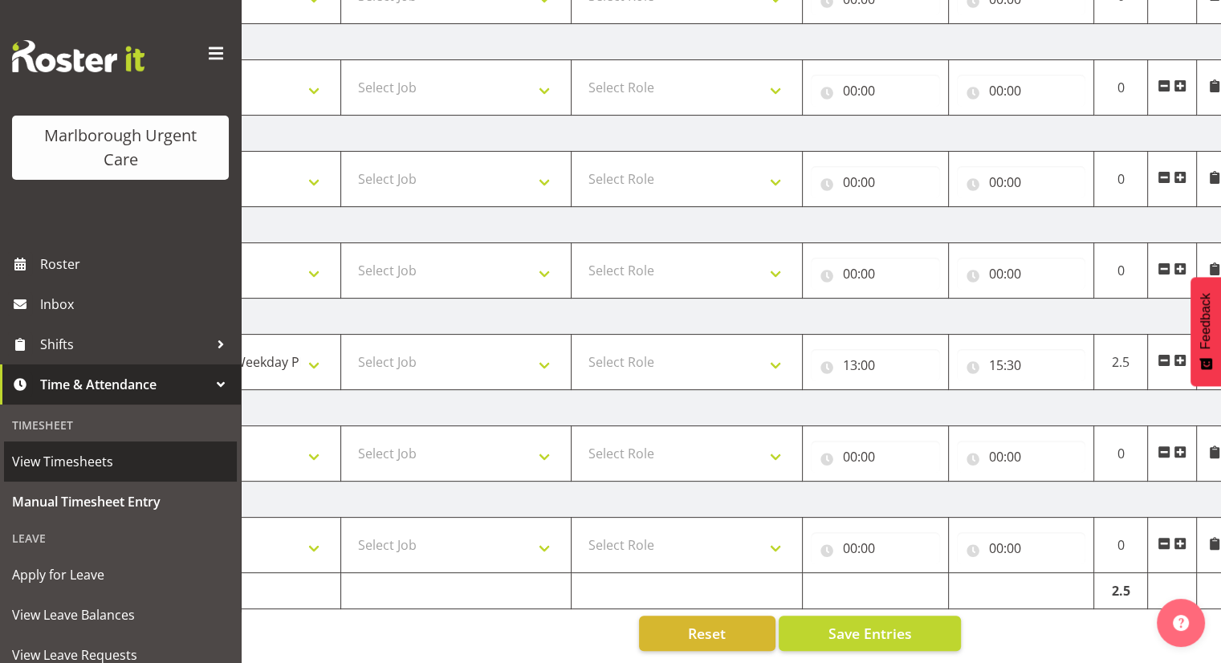
drag, startPoint x: 135, startPoint y: 458, endPoint x: 79, endPoint y: 458, distance: 55.4
click at [79, 458] on span "View Timesheets" at bounding box center [120, 462] width 217 height 24
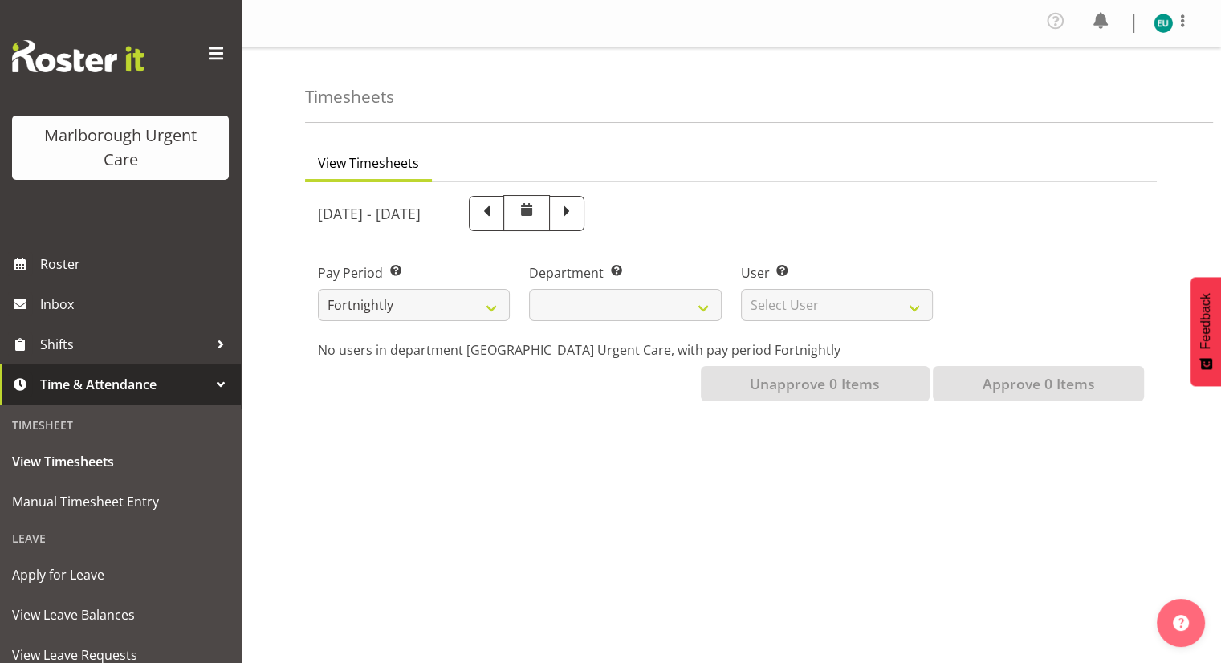
select select
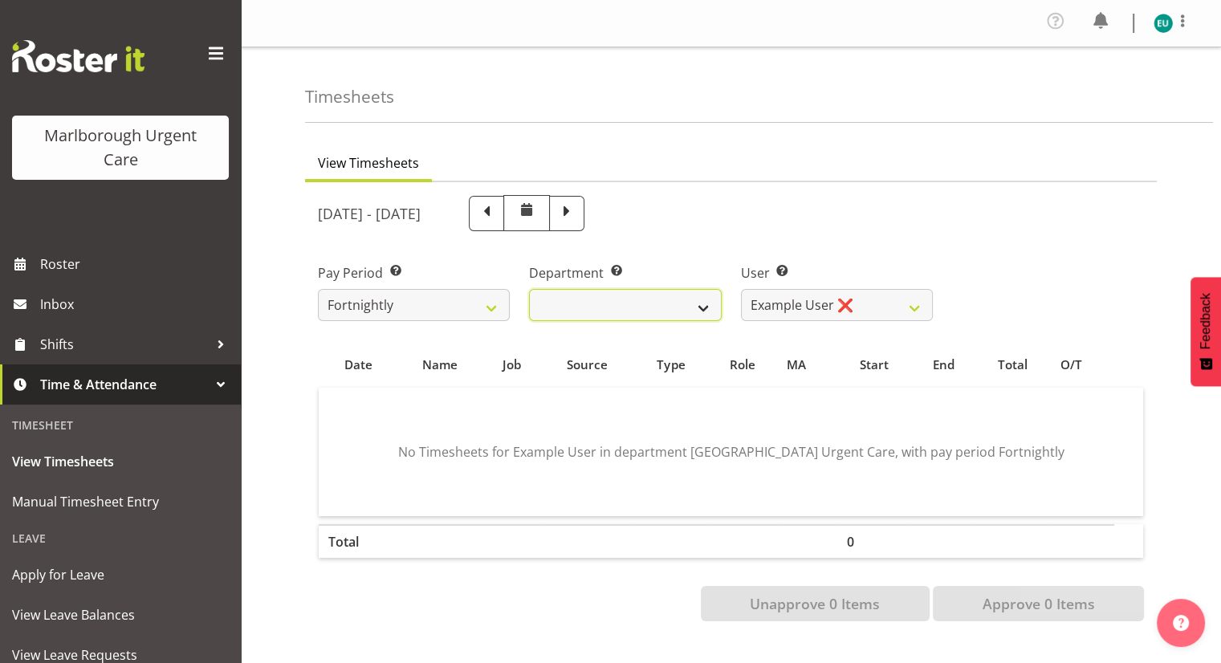
click at [665, 302] on select "Marlborough Urgent Care" at bounding box center [625, 305] width 192 height 32
click at [529, 289] on select "Marlborough Urgent Care" at bounding box center [625, 305] width 192 height 32
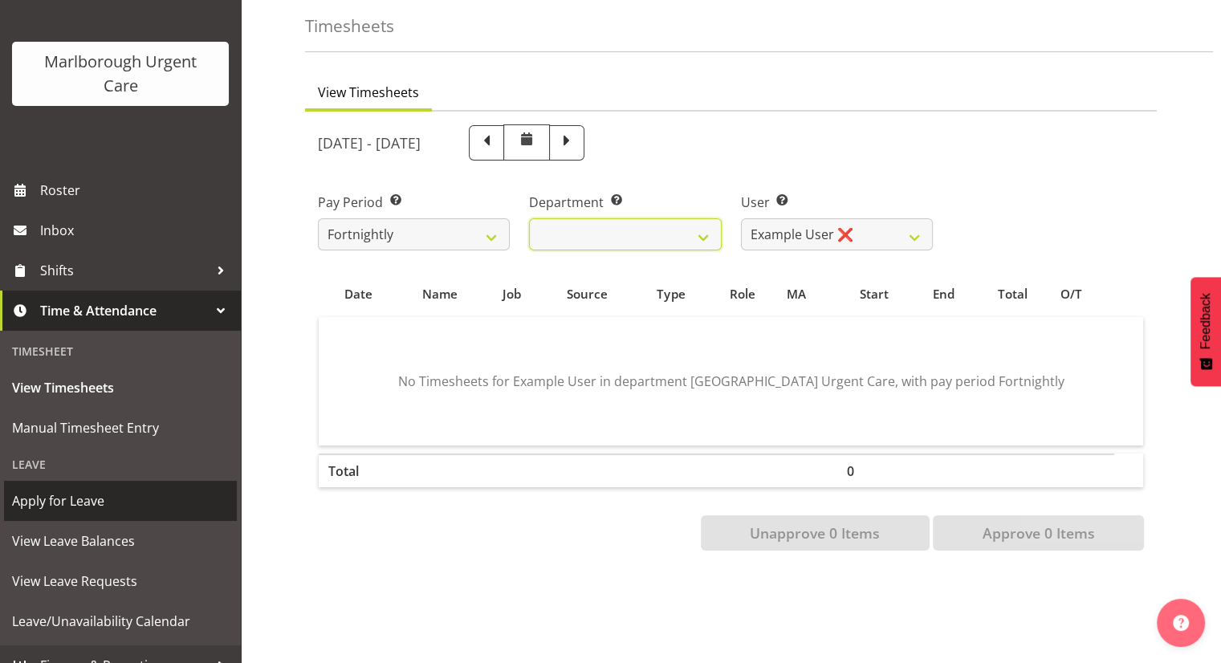
scroll to position [96, 0]
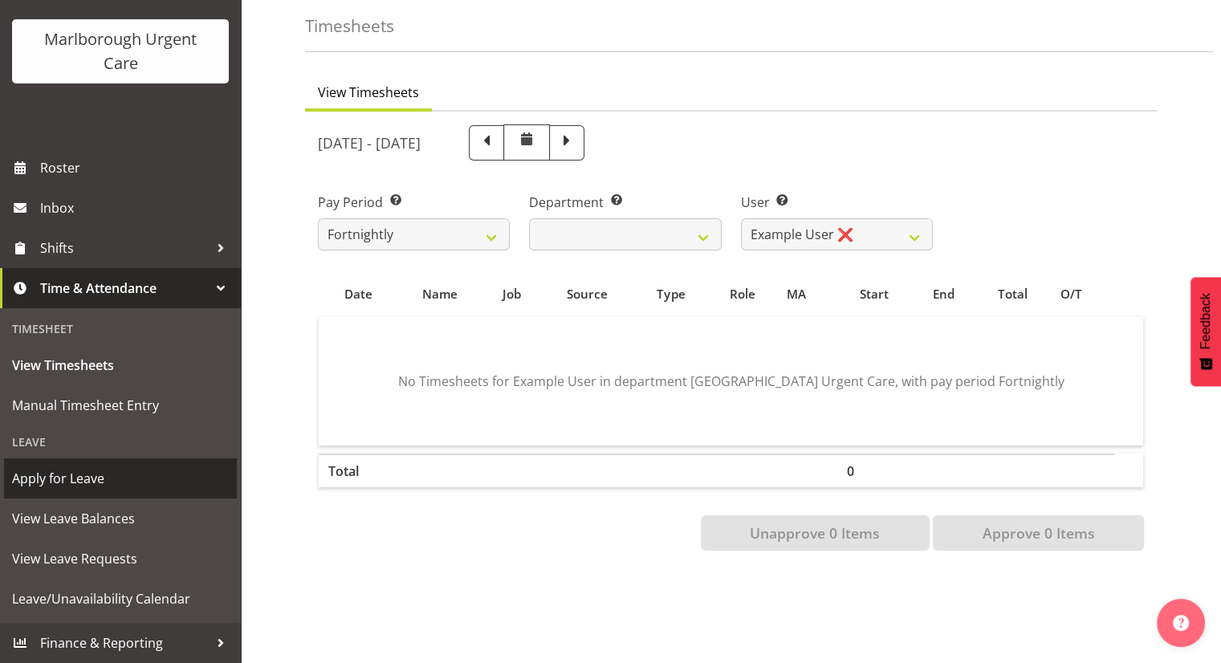
click at [49, 478] on span "Apply for Leave" at bounding box center [120, 478] width 217 height 24
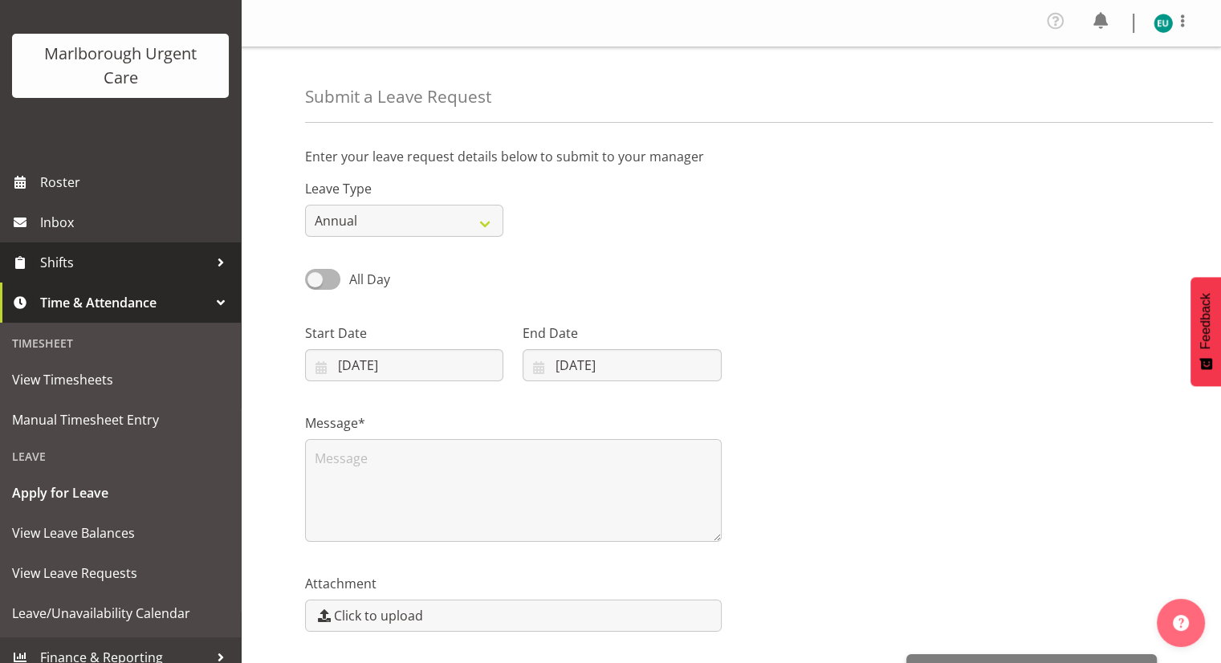
scroll to position [96, 0]
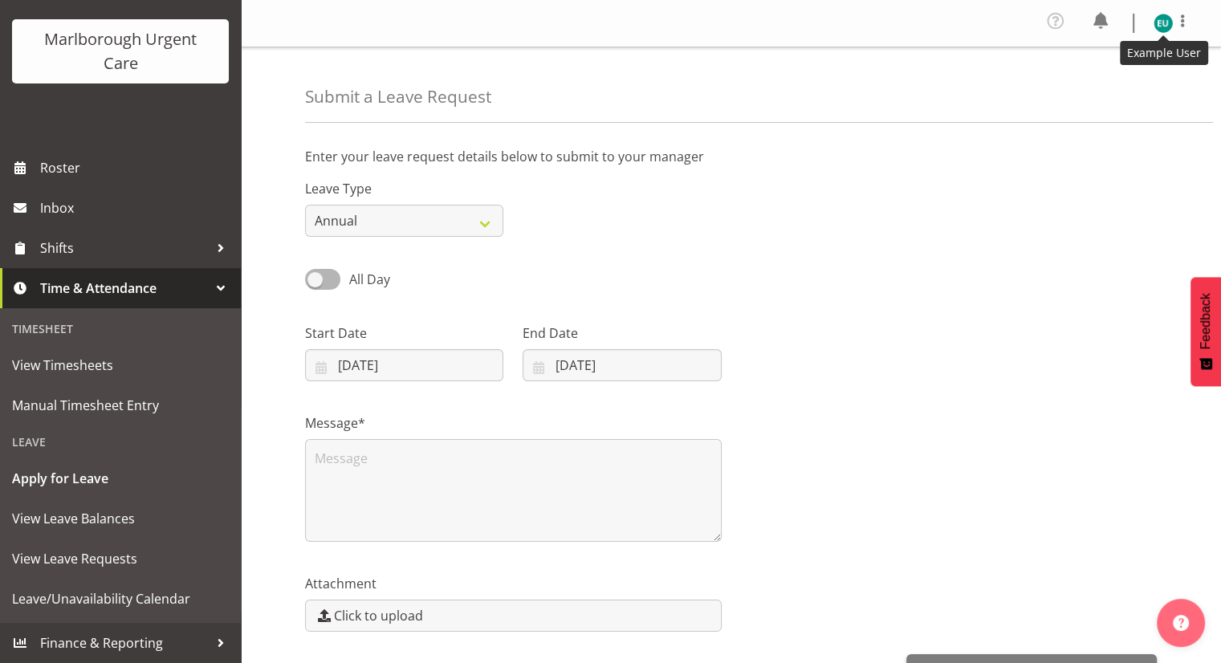
click at [1163, 32] on img at bounding box center [1163, 23] width 19 height 19
click at [1094, 84] on link "Log Out" at bounding box center [1115, 88] width 154 height 29
